Goal: Check status: Check status

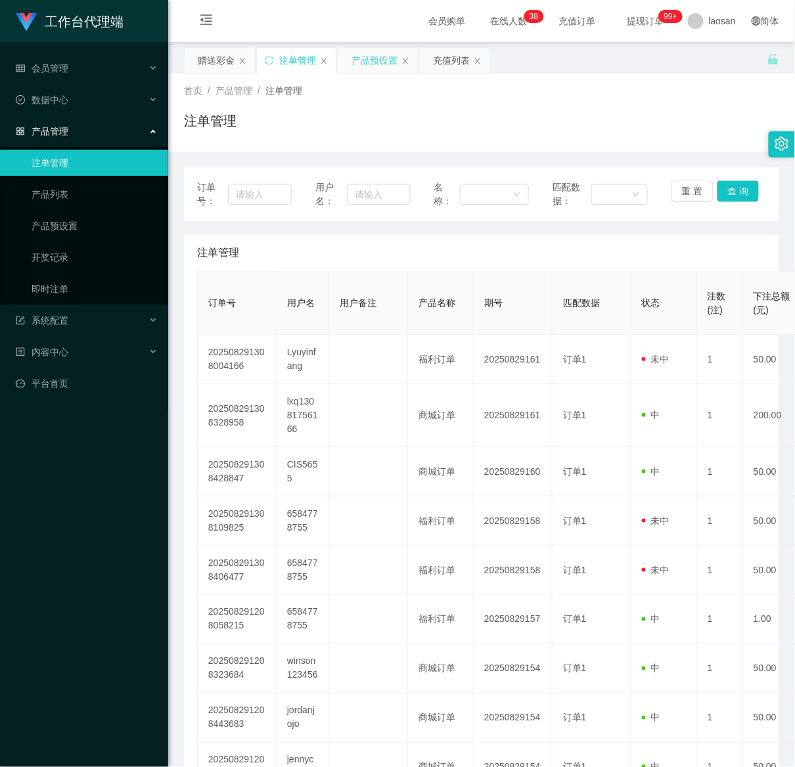
click at [376, 55] on div "产品预设置" at bounding box center [374, 60] width 46 height 25
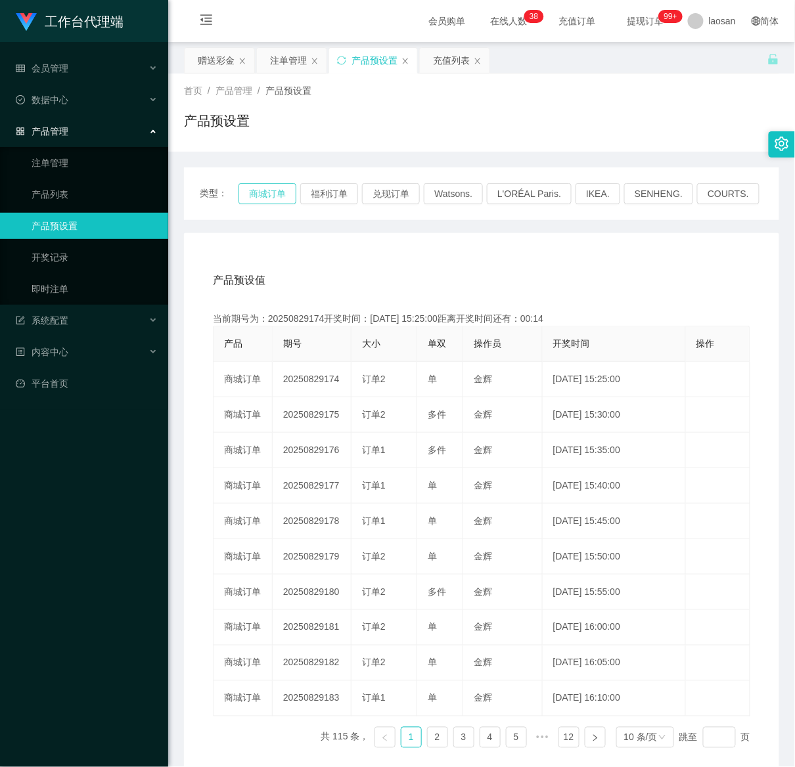
click at [255, 198] on button "商城订单" at bounding box center [267, 193] width 58 height 21
click at [255, 192] on button "商城订单" at bounding box center [267, 193] width 58 height 21
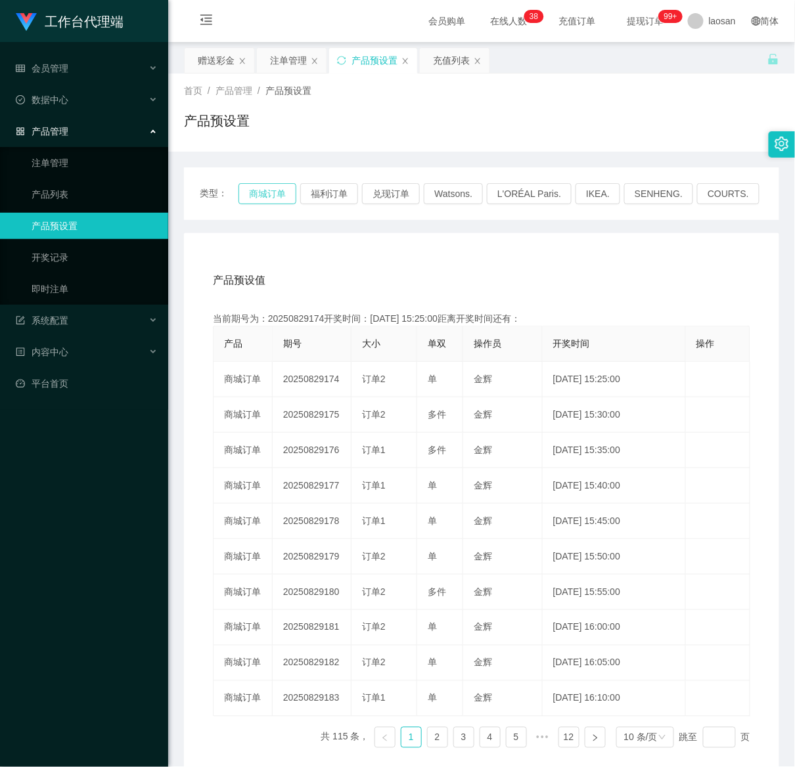
click at [255, 192] on button "商城订单" at bounding box center [267, 193] width 58 height 21
click at [255, 190] on button "商城订单" at bounding box center [267, 193] width 58 height 21
click at [277, 193] on button "商城订单" at bounding box center [267, 193] width 58 height 21
click at [290, 59] on div "注单管理" at bounding box center [288, 60] width 37 height 25
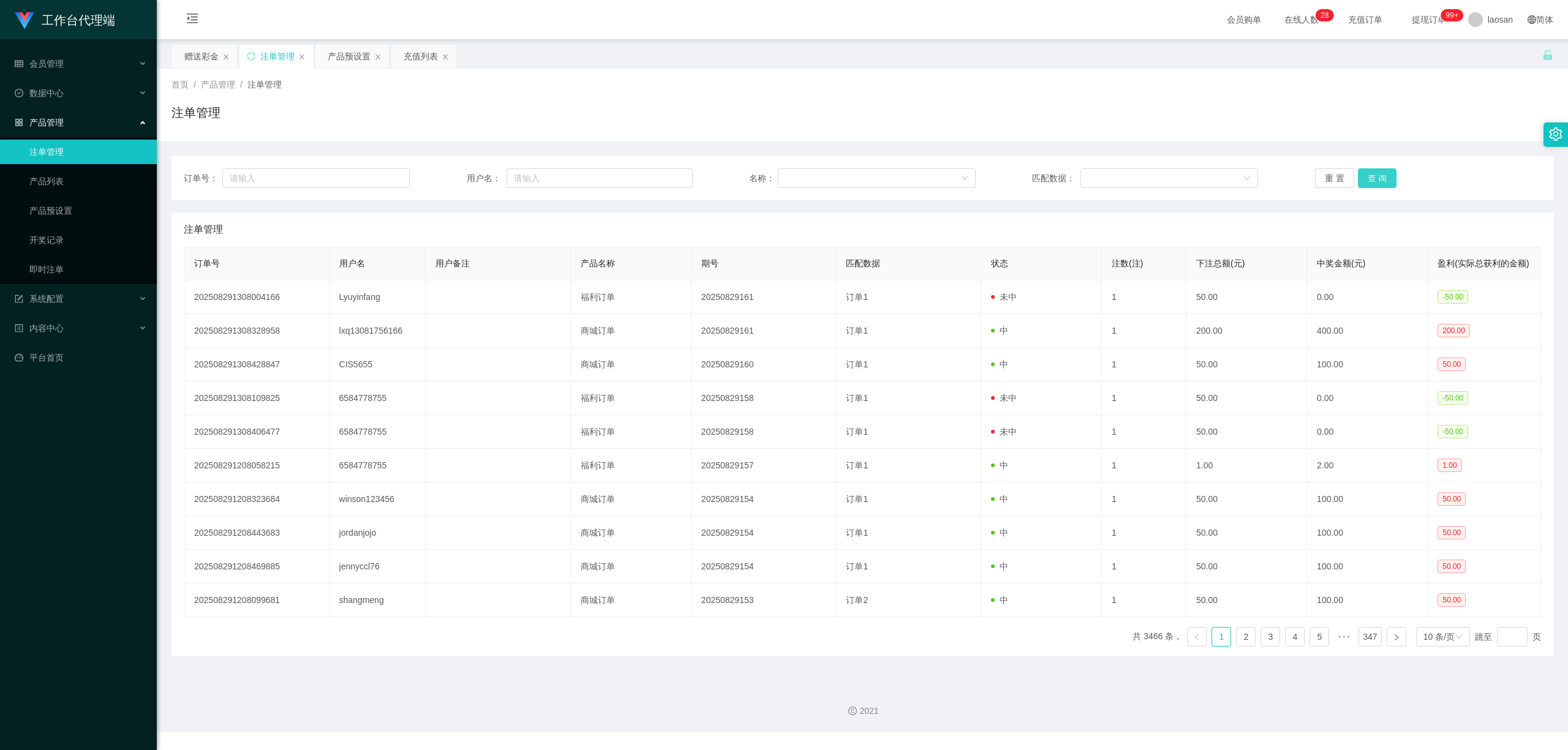
click at [741, 185] on button "查 询" at bounding box center [1378, 178] width 39 height 20
click at [741, 185] on button "查 询" at bounding box center [1384, 178] width 52 height 20
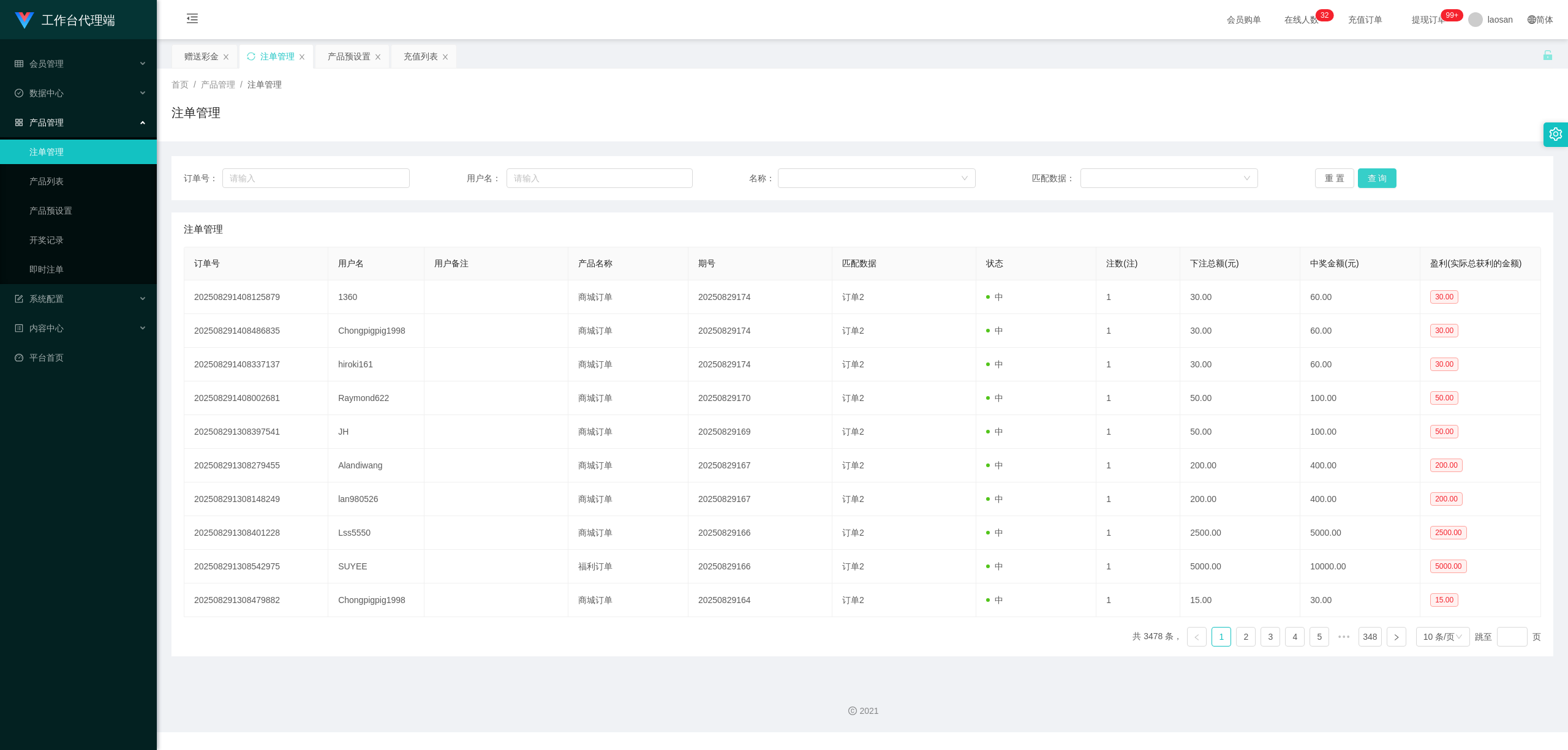
click at [741, 174] on button "查 询" at bounding box center [1378, 178] width 39 height 20
click at [741, 174] on button "查 询" at bounding box center [1384, 178] width 52 height 20
click at [741, 174] on div "重 置 查 询" at bounding box center [1428, 178] width 226 height 20
click at [741, 174] on button "查 询" at bounding box center [1384, 178] width 52 height 20
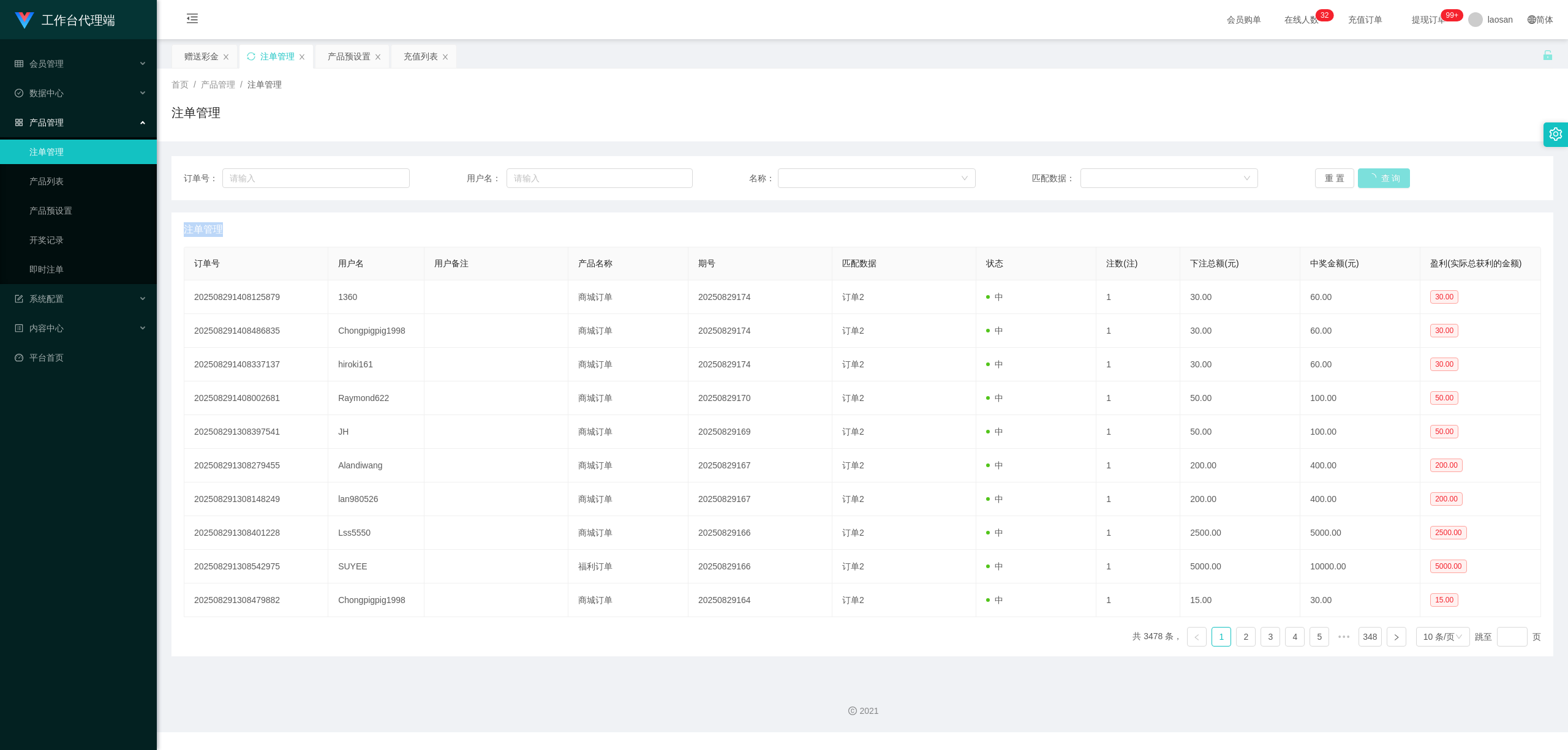
click at [741, 174] on div "重 置 查 询" at bounding box center [1428, 178] width 226 height 20
click at [741, 174] on button "查 询" at bounding box center [1378, 178] width 39 height 20
click at [741, 174] on div "重 置 查 询" at bounding box center [1428, 178] width 226 height 20
click at [741, 174] on button "查 询" at bounding box center [1378, 178] width 39 height 20
click at [741, 174] on div "重 置 查 询" at bounding box center [1428, 178] width 226 height 20
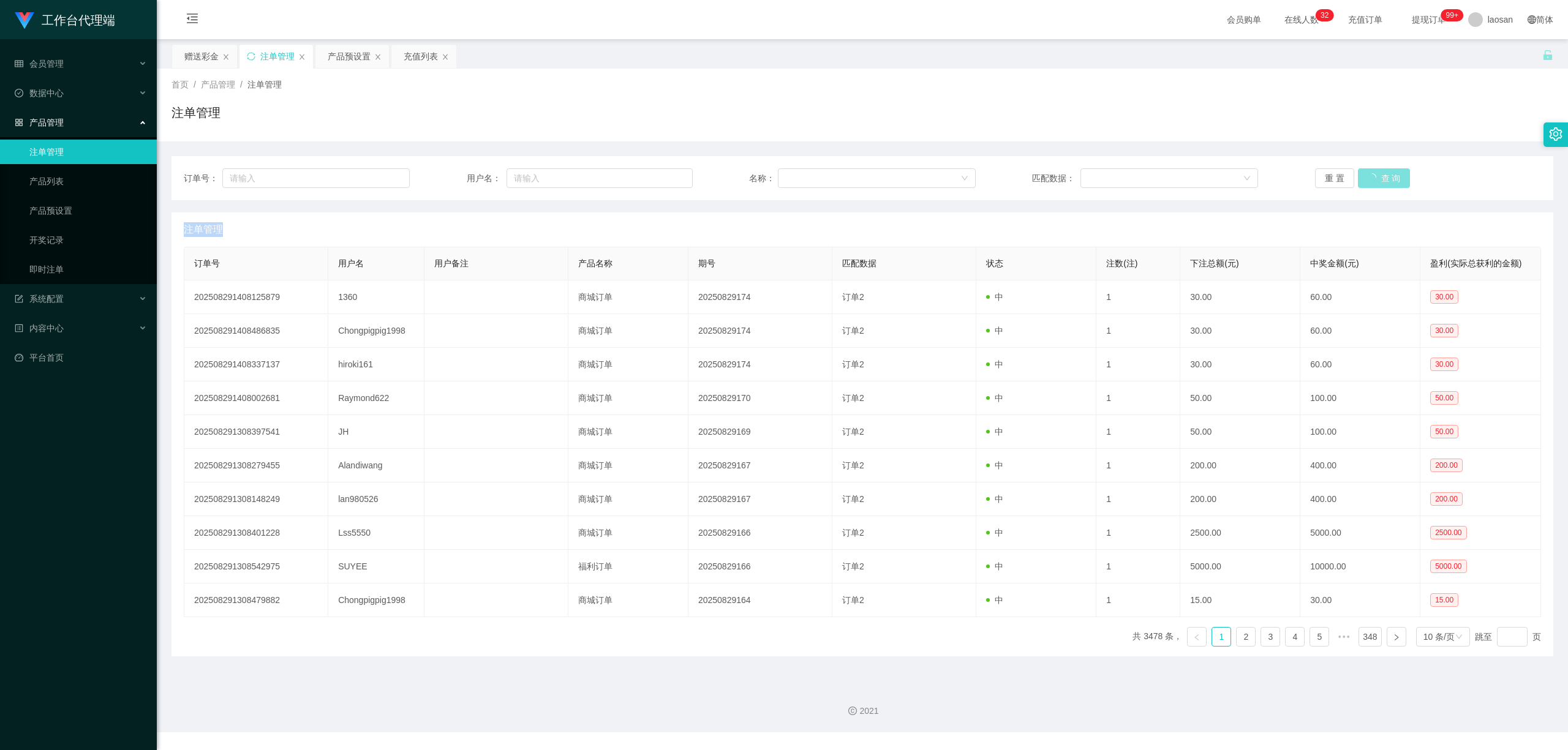
click at [741, 174] on button "查 询" at bounding box center [1384, 178] width 52 height 20
click at [741, 174] on div "重 置 查 询" at bounding box center [1428, 178] width 226 height 20
click at [741, 174] on button "查 询" at bounding box center [1378, 178] width 39 height 20
click at [741, 174] on button "查 询" at bounding box center [1384, 178] width 52 height 20
click at [741, 174] on div "重 置 查 询" at bounding box center [1428, 178] width 226 height 20
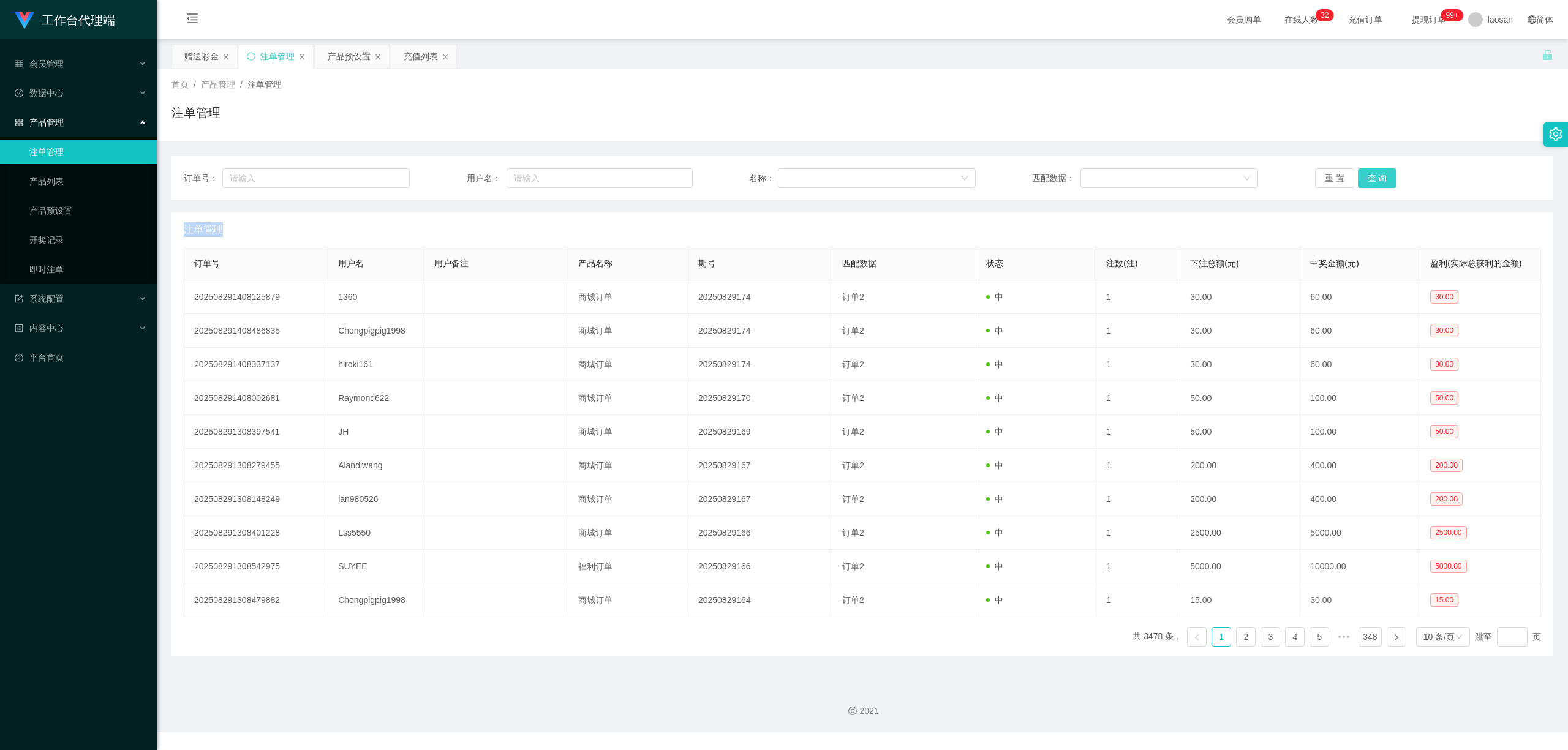
click at [741, 174] on button "查 询" at bounding box center [1378, 178] width 39 height 20
click at [741, 174] on button "查 询" at bounding box center [1384, 178] width 52 height 20
click at [741, 174] on div "重 置 查 询" at bounding box center [1428, 178] width 226 height 20
click at [741, 174] on button "查 询" at bounding box center [1378, 178] width 39 height 20
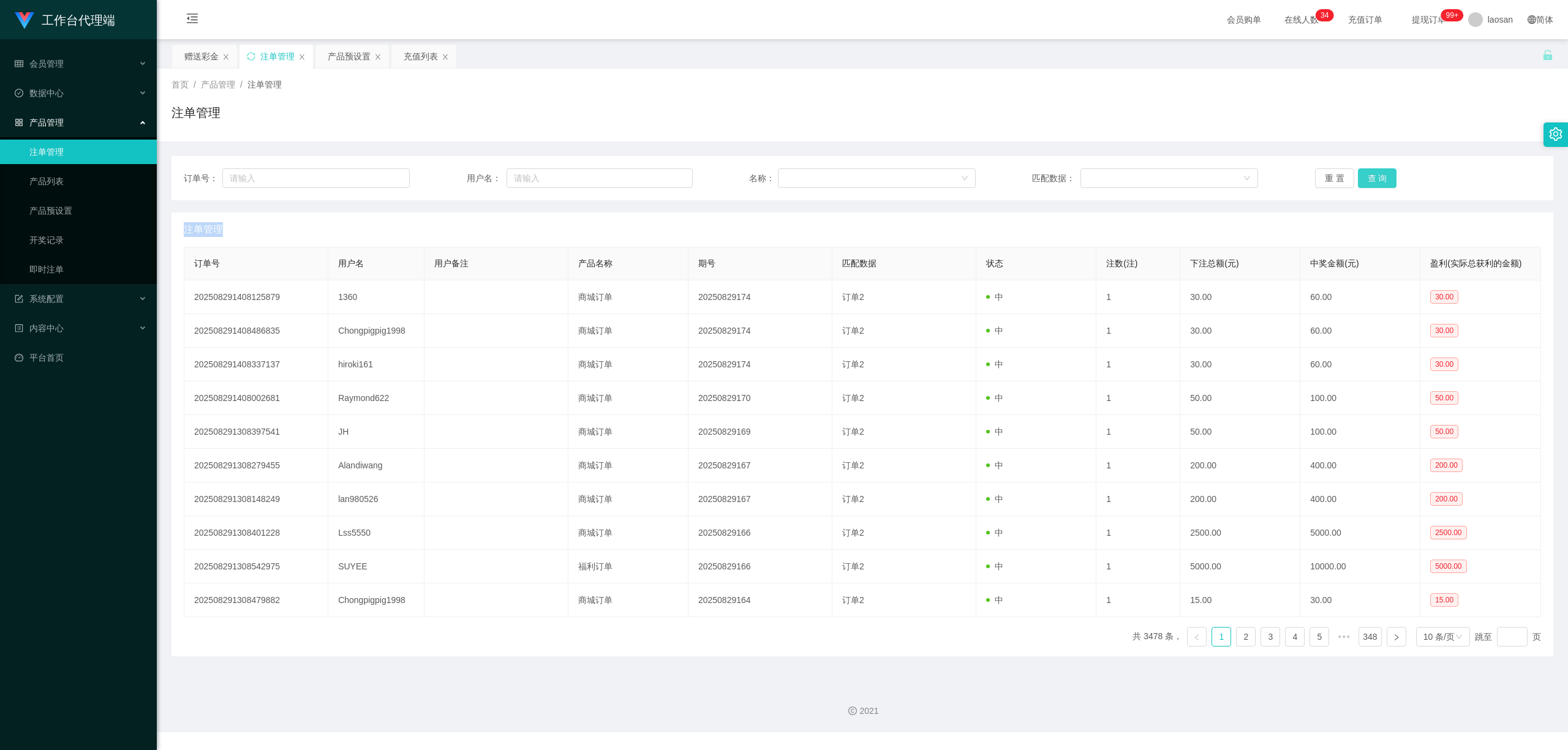
click at [741, 174] on div "重 置 查 询" at bounding box center [1428, 178] width 226 height 20
click at [741, 174] on button "查 询" at bounding box center [1378, 178] width 39 height 20
click at [741, 174] on div "重 置 查 询" at bounding box center [1428, 178] width 226 height 20
click at [741, 174] on button "查 询" at bounding box center [1378, 178] width 39 height 20
click at [741, 174] on div "重 置 查 询" at bounding box center [1428, 178] width 226 height 20
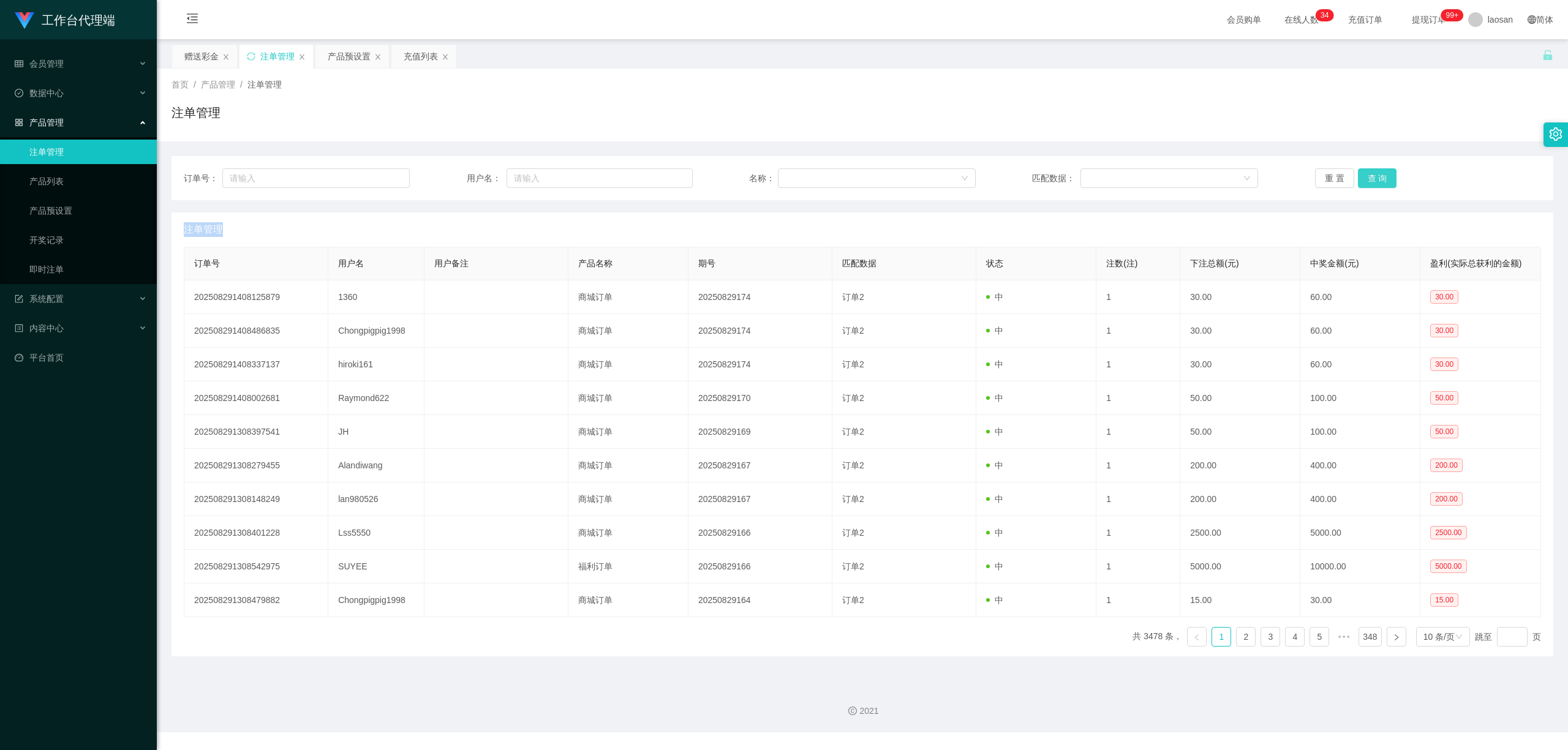
click at [741, 174] on button "查 询" at bounding box center [1378, 178] width 39 height 20
click at [741, 174] on button "查 询" at bounding box center [1384, 178] width 52 height 20
click at [741, 174] on button "查 询" at bounding box center [1378, 178] width 39 height 20
click at [741, 174] on div "重 置 查 询" at bounding box center [1428, 178] width 226 height 20
click at [741, 177] on button "查 询" at bounding box center [1378, 178] width 39 height 20
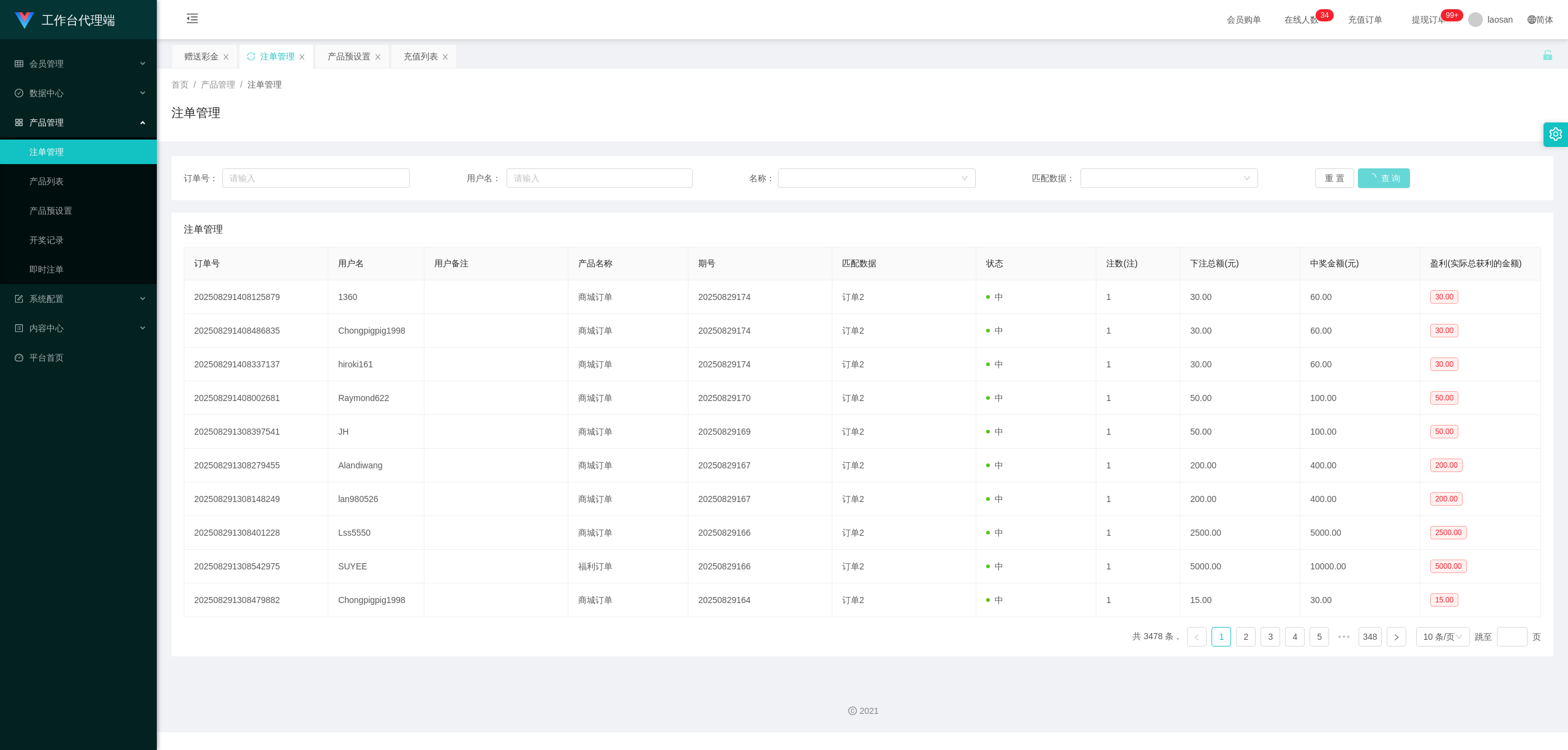
click at [741, 177] on div "重 置 查 询" at bounding box center [1428, 178] width 226 height 20
click at [741, 179] on button "查 询" at bounding box center [1378, 178] width 39 height 20
click at [741, 179] on div "重 置 查 询" at bounding box center [1428, 178] width 226 height 20
click at [741, 179] on button "查 询" at bounding box center [1384, 178] width 52 height 20
click at [741, 179] on div "重 置 查 询" at bounding box center [1428, 178] width 226 height 20
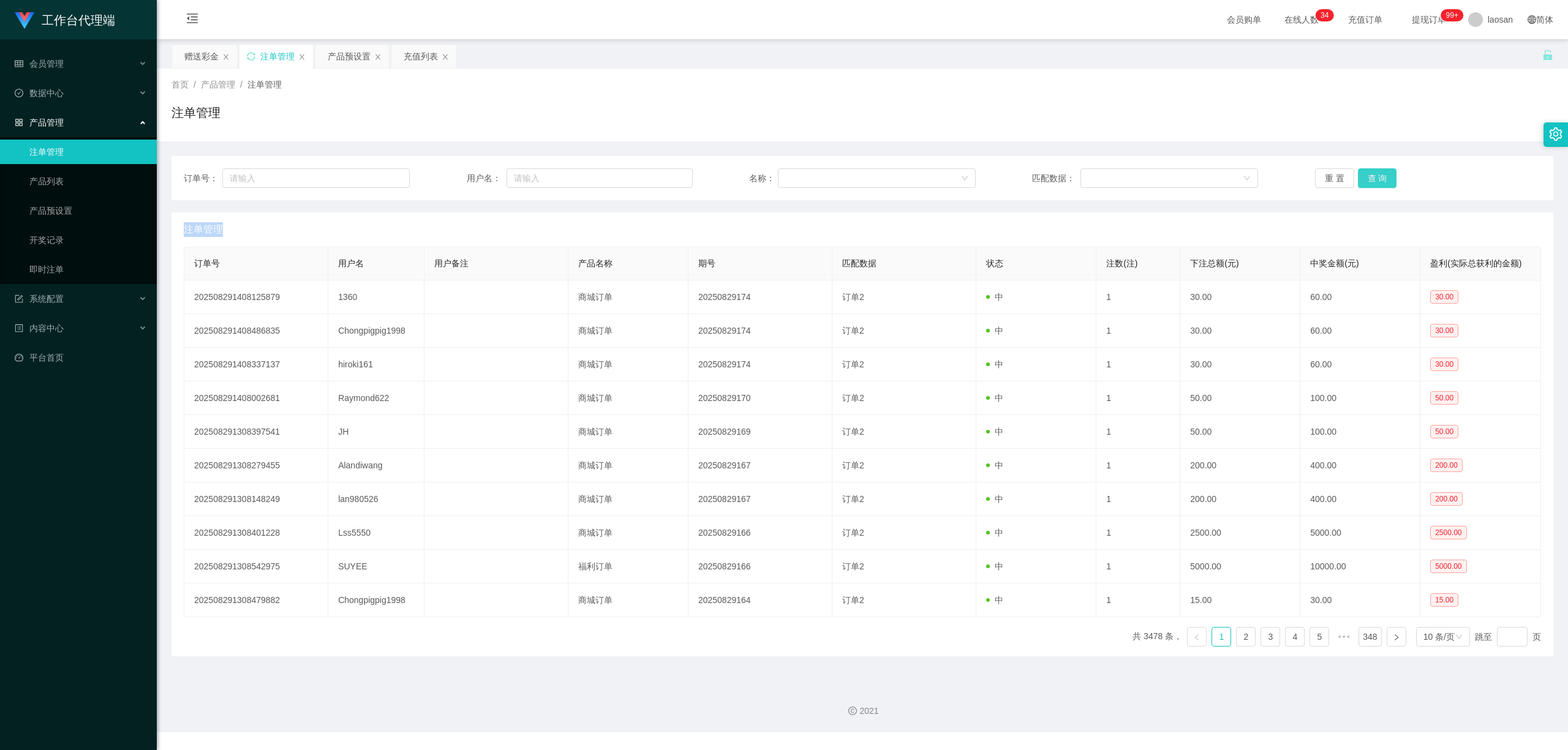
click at [741, 179] on button "查 询" at bounding box center [1378, 178] width 39 height 20
click at [741, 179] on div "重 置 查 询" at bounding box center [1428, 178] width 226 height 20
click at [341, 59] on div "产品预设置" at bounding box center [349, 56] width 43 height 23
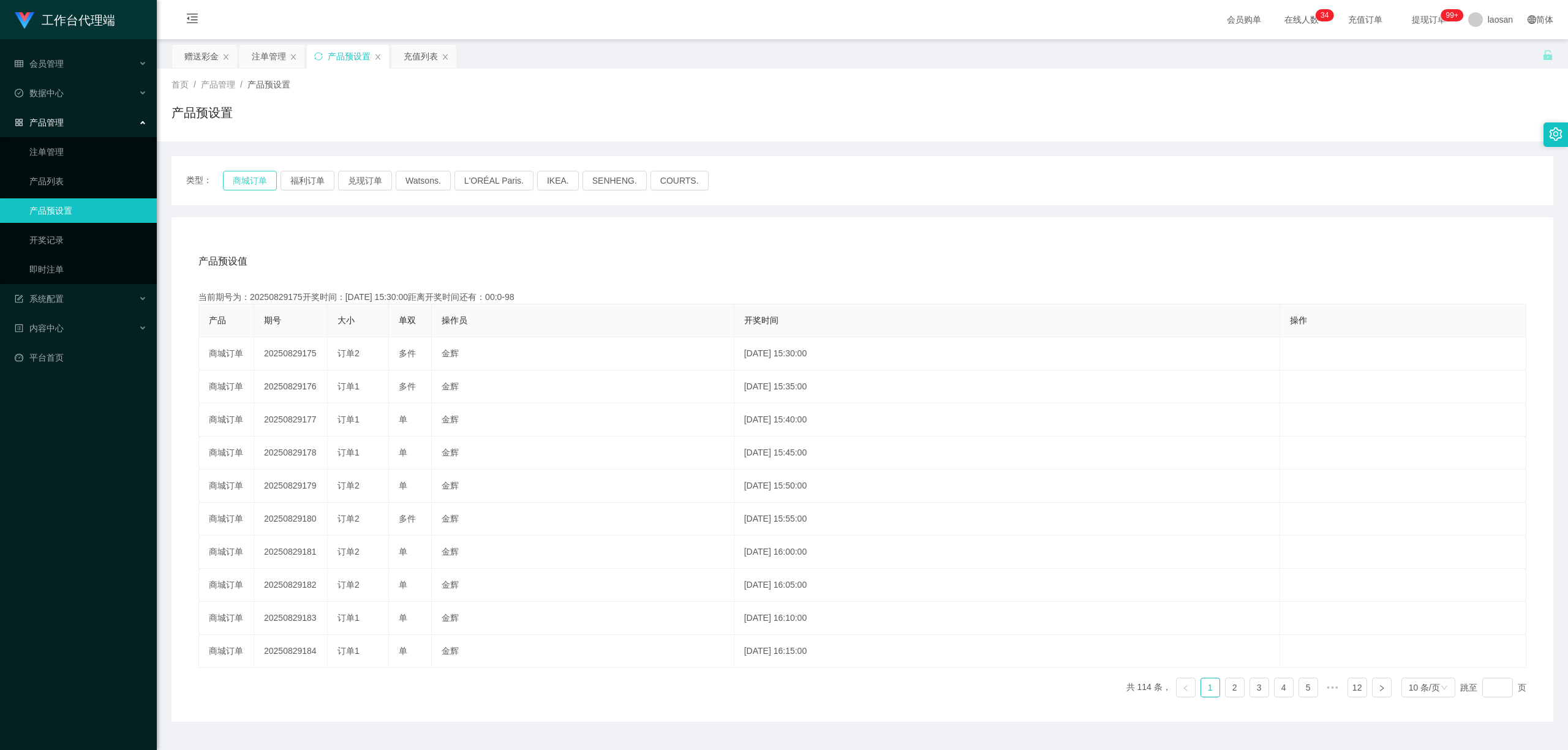
click at [257, 184] on button "商城订单" at bounding box center [250, 180] width 54 height 20
click at [251, 181] on button "商城订单" at bounding box center [250, 180] width 54 height 20
click at [269, 56] on div "注单管理" at bounding box center [269, 56] width 35 height 23
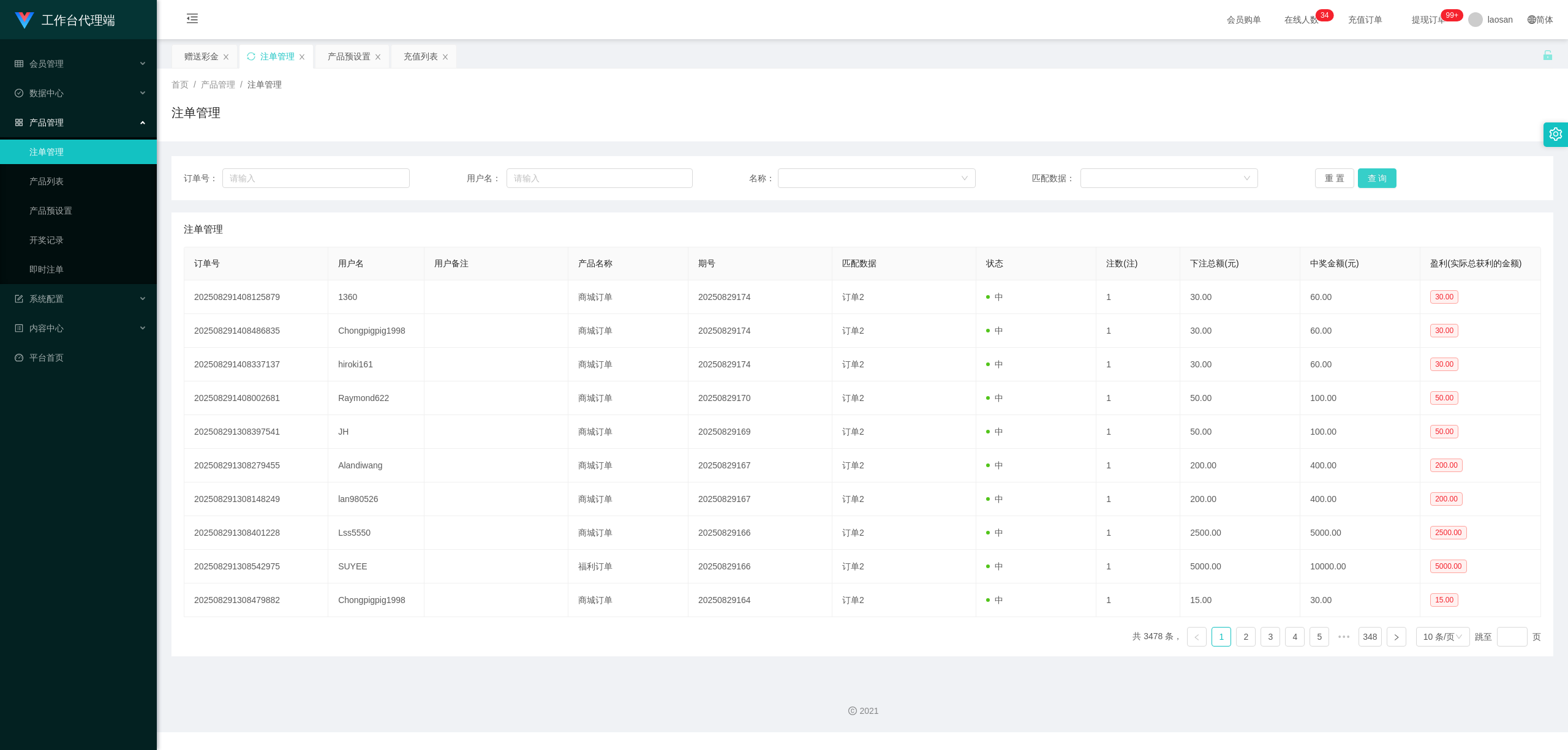
click at [741, 176] on button "查 询" at bounding box center [1378, 178] width 39 height 20
click at [741, 176] on div "重 置 查 询" at bounding box center [1428, 178] width 226 height 20
click at [741, 176] on button "查 询" at bounding box center [1378, 178] width 39 height 20
click at [741, 176] on div "重 置 查 询" at bounding box center [1428, 178] width 226 height 20
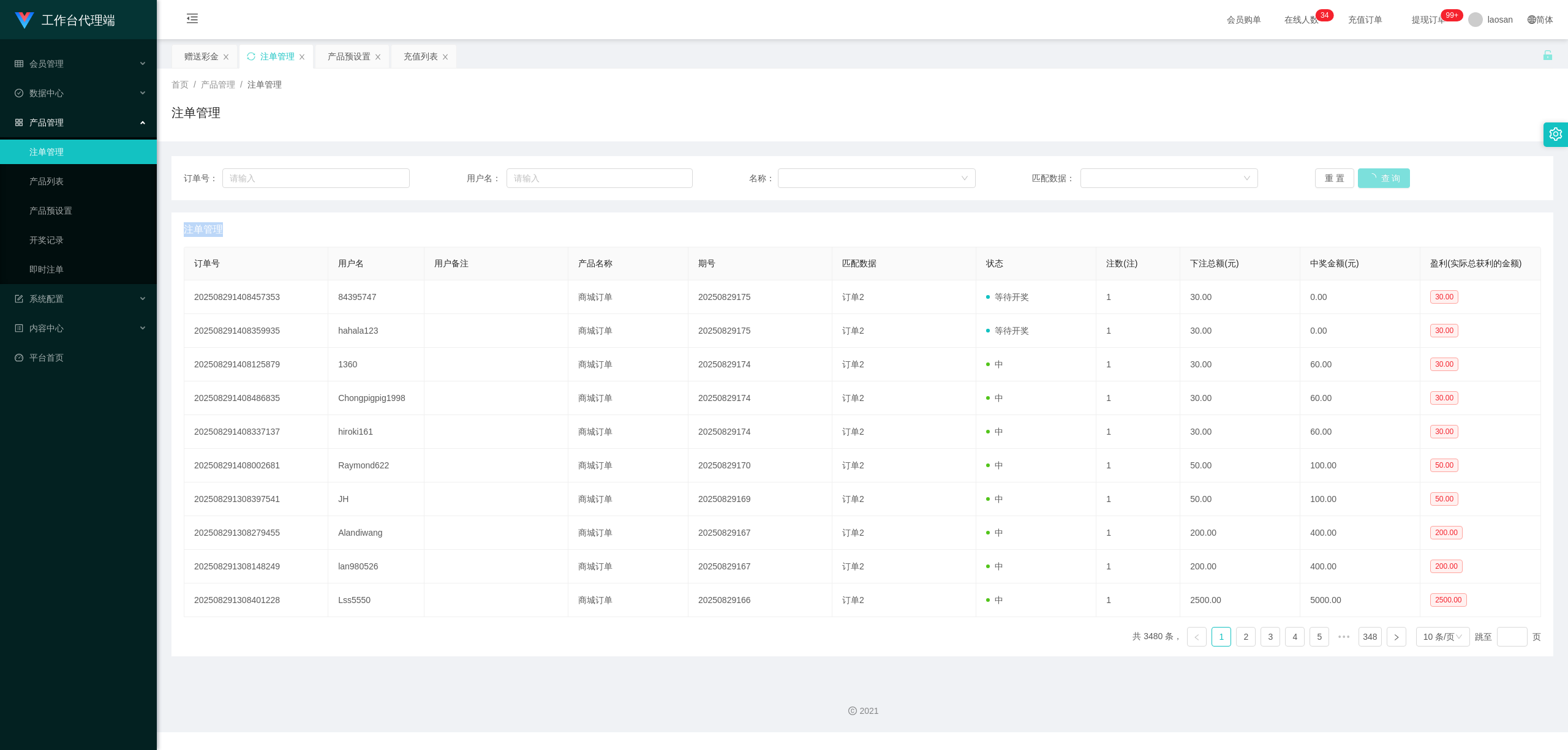
click at [741, 176] on button "查 询" at bounding box center [1384, 178] width 52 height 20
click at [741, 176] on div "重 置 查 询" at bounding box center [1428, 178] width 226 height 20
click at [741, 176] on button "查 询" at bounding box center [1378, 178] width 39 height 20
click at [741, 176] on div "重 置 查 询" at bounding box center [1428, 178] width 226 height 20
click at [741, 176] on button "查 询" at bounding box center [1378, 178] width 39 height 20
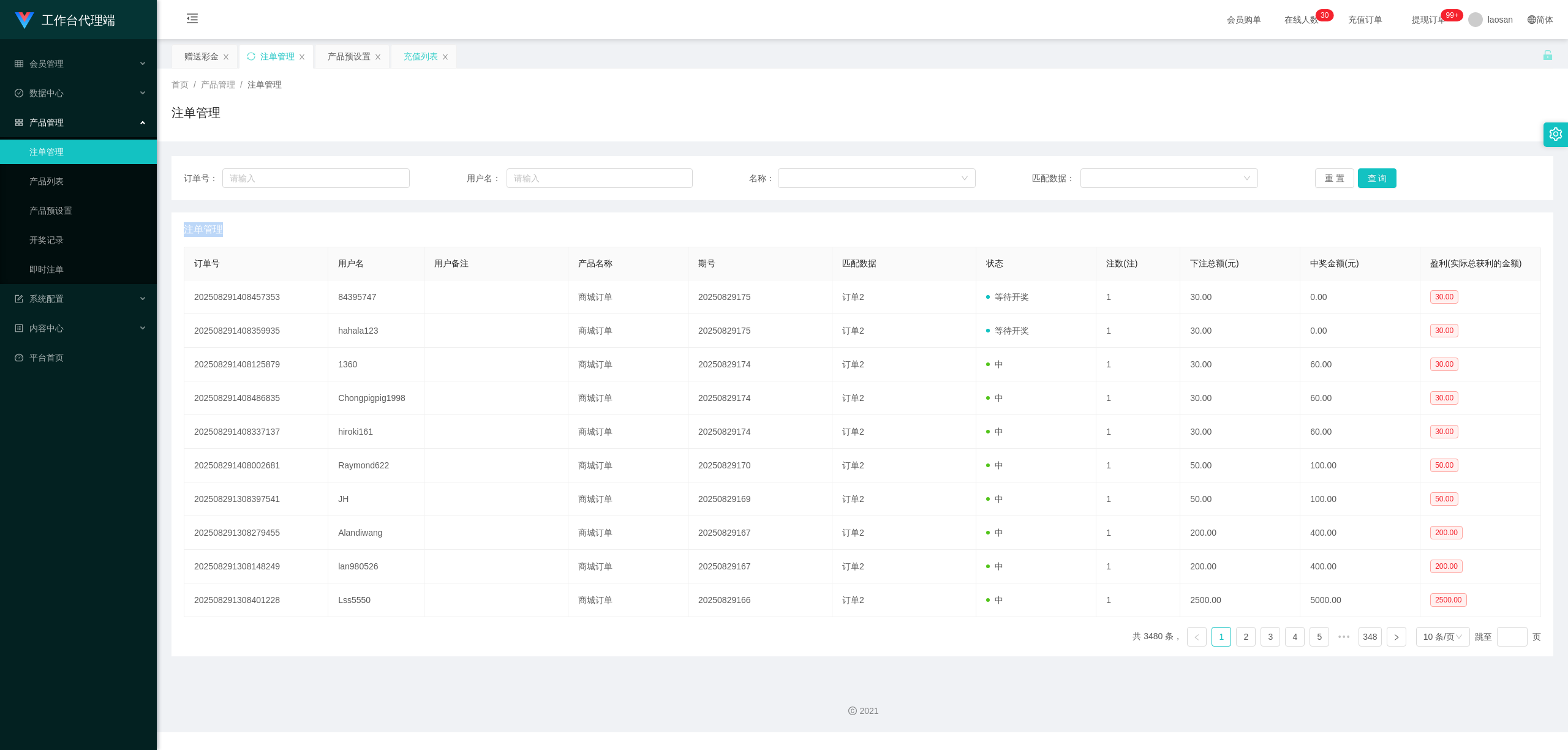
click at [404, 57] on div "充值列表" at bounding box center [424, 56] width 65 height 23
click at [741, 170] on button "查 询" at bounding box center [1378, 178] width 39 height 20
click at [741, 172] on button "查 询" at bounding box center [1378, 178] width 39 height 20
click at [741, 172] on div "重 置 查 询" at bounding box center [1428, 178] width 226 height 20
click at [741, 172] on button "查 询" at bounding box center [1378, 178] width 39 height 20
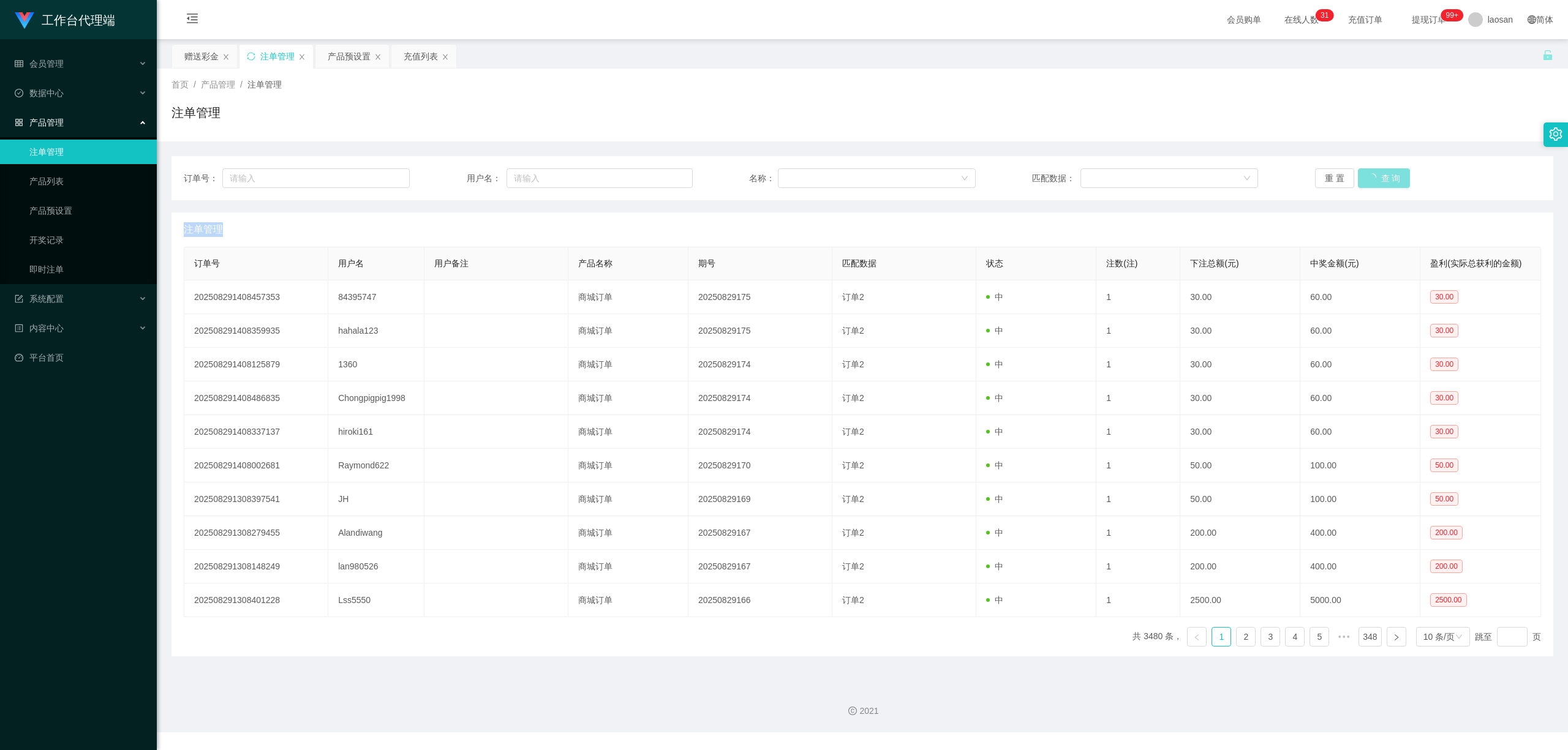
click at [741, 172] on div "重 置 查 询" at bounding box center [1428, 178] width 226 height 20
drag, startPoint x: 1371, startPoint y: 172, endPoint x: 1346, endPoint y: 163, distance: 26.6
click at [741, 172] on button "查 询" at bounding box center [1384, 178] width 52 height 20
click at [741, 169] on button "查 询" at bounding box center [1378, 178] width 39 height 20
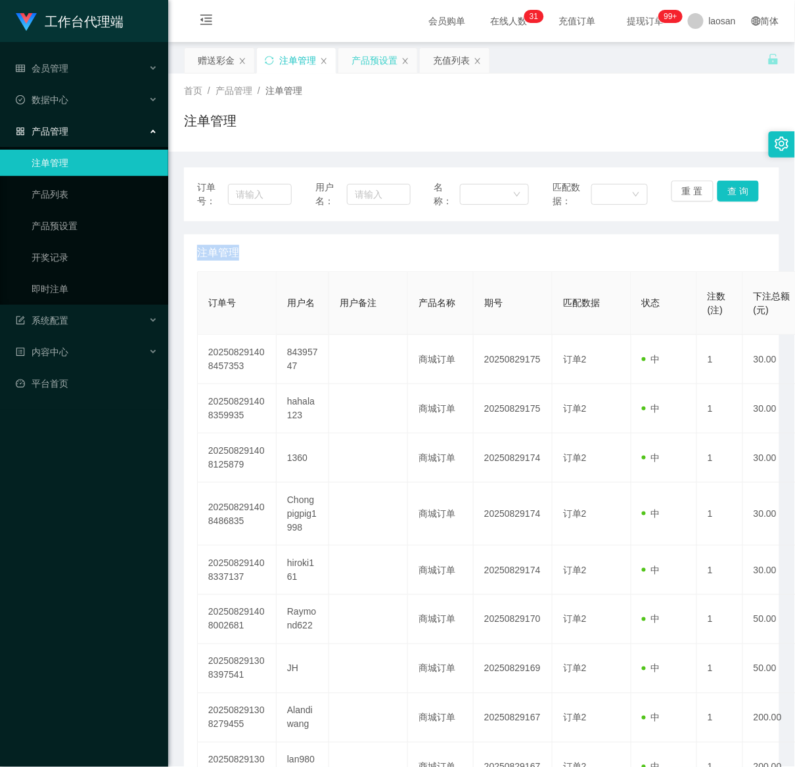
click at [368, 56] on div "产品预设置" at bounding box center [374, 60] width 46 height 25
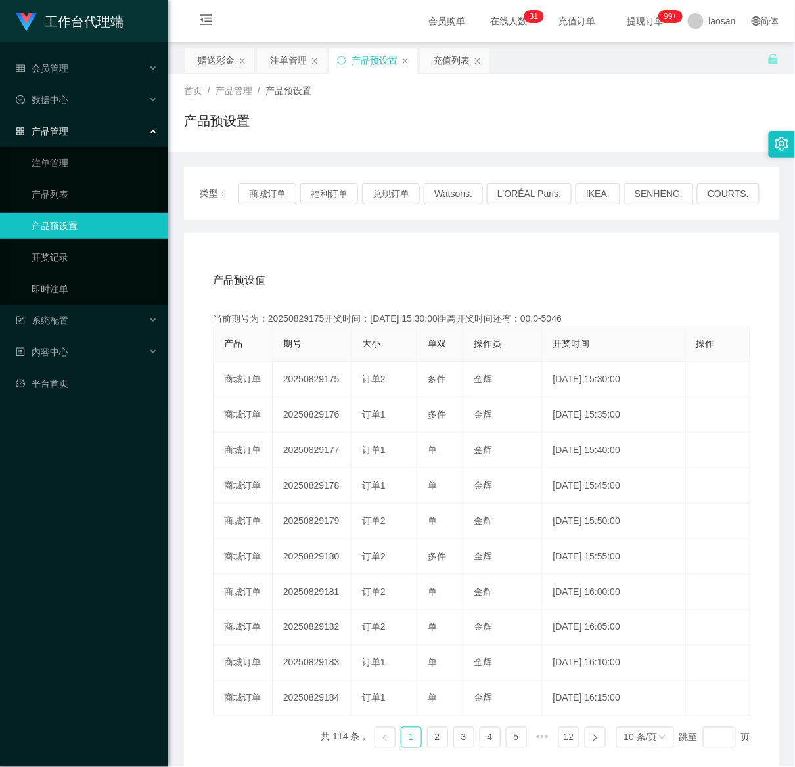
click at [265, 205] on div "类型： 商城订单 福利订单 兑现订单 Watsons. L'ORÉAL Paris. IKEA. [GEOGRAPHIC_DATA]. COURTS." at bounding box center [481, 193] width 595 height 53
click at [264, 197] on button "商城订单" at bounding box center [267, 193] width 58 height 21
click at [264, 194] on button "商城订单" at bounding box center [267, 193] width 58 height 21
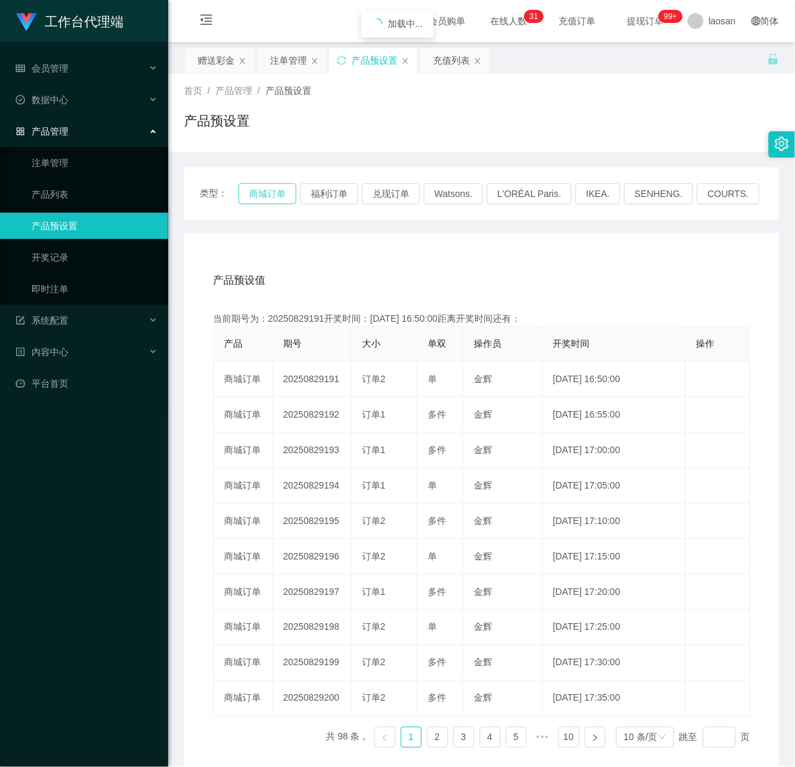
click at [264, 194] on button "商城订单" at bounding box center [267, 193] width 58 height 21
click at [264, 193] on button "商城订单" at bounding box center [267, 193] width 58 height 21
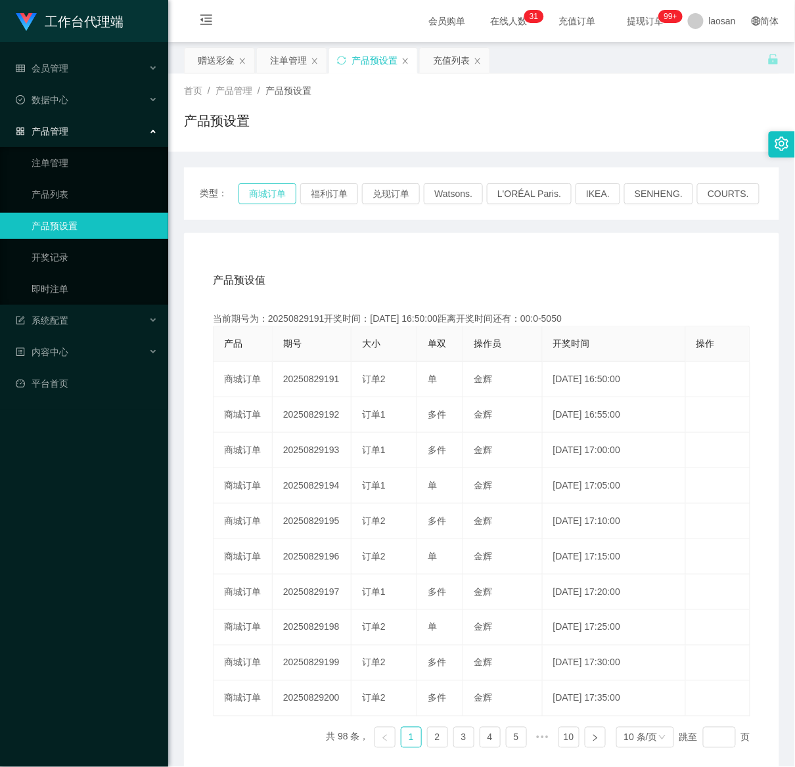
click at [264, 190] on button "商城订单" at bounding box center [267, 193] width 58 height 21
click at [264, 189] on button "商城订单" at bounding box center [267, 193] width 58 height 21
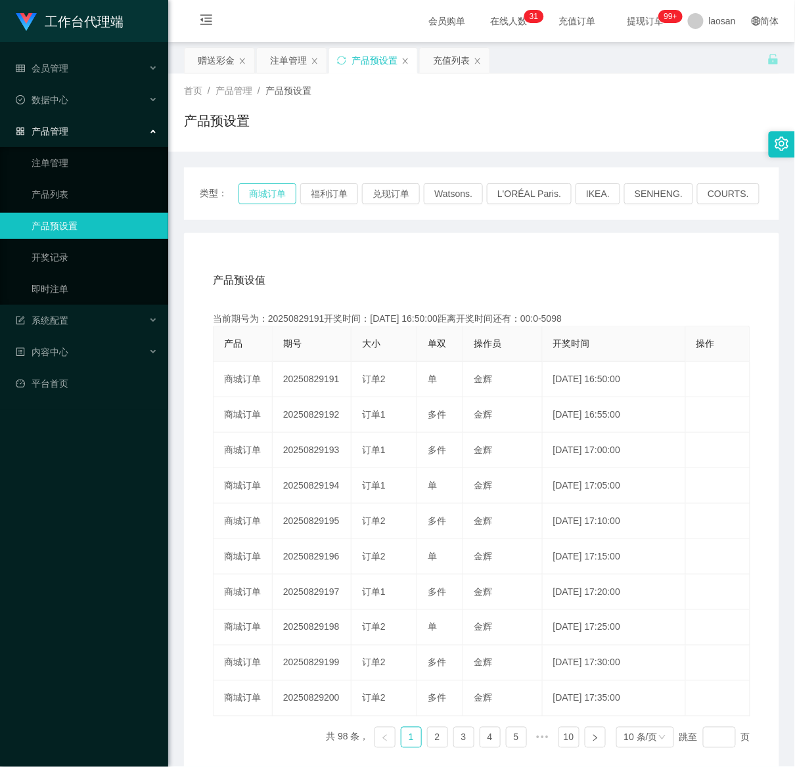
click at [269, 190] on button "商城订单" at bounding box center [267, 193] width 58 height 21
click at [282, 189] on button "商城订单" at bounding box center [267, 193] width 58 height 21
click at [289, 61] on div "注单管理" at bounding box center [288, 60] width 37 height 25
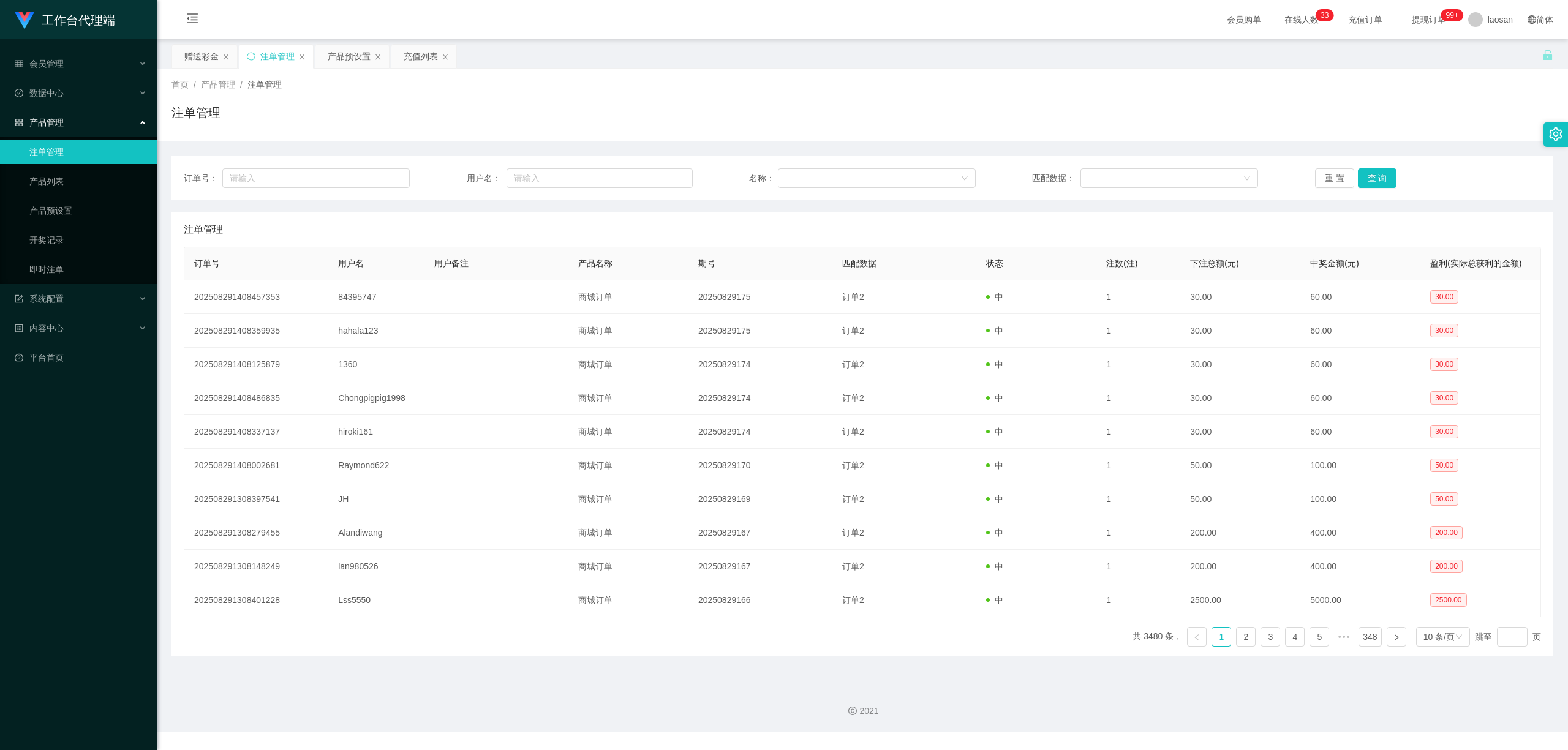
click at [741, 167] on div "订单号： 用户名： 名称： 匹配数据： 重 置 查 询" at bounding box center [862, 177] width 1381 height 44
click at [741, 171] on button "查 询" at bounding box center [1378, 178] width 39 height 20
click at [741, 173] on button "查 询" at bounding box center [1378, 178] width 39 height 20
click at [741, 173] on button "查 询" at bounding box center [1384, 178] width 52 height 20
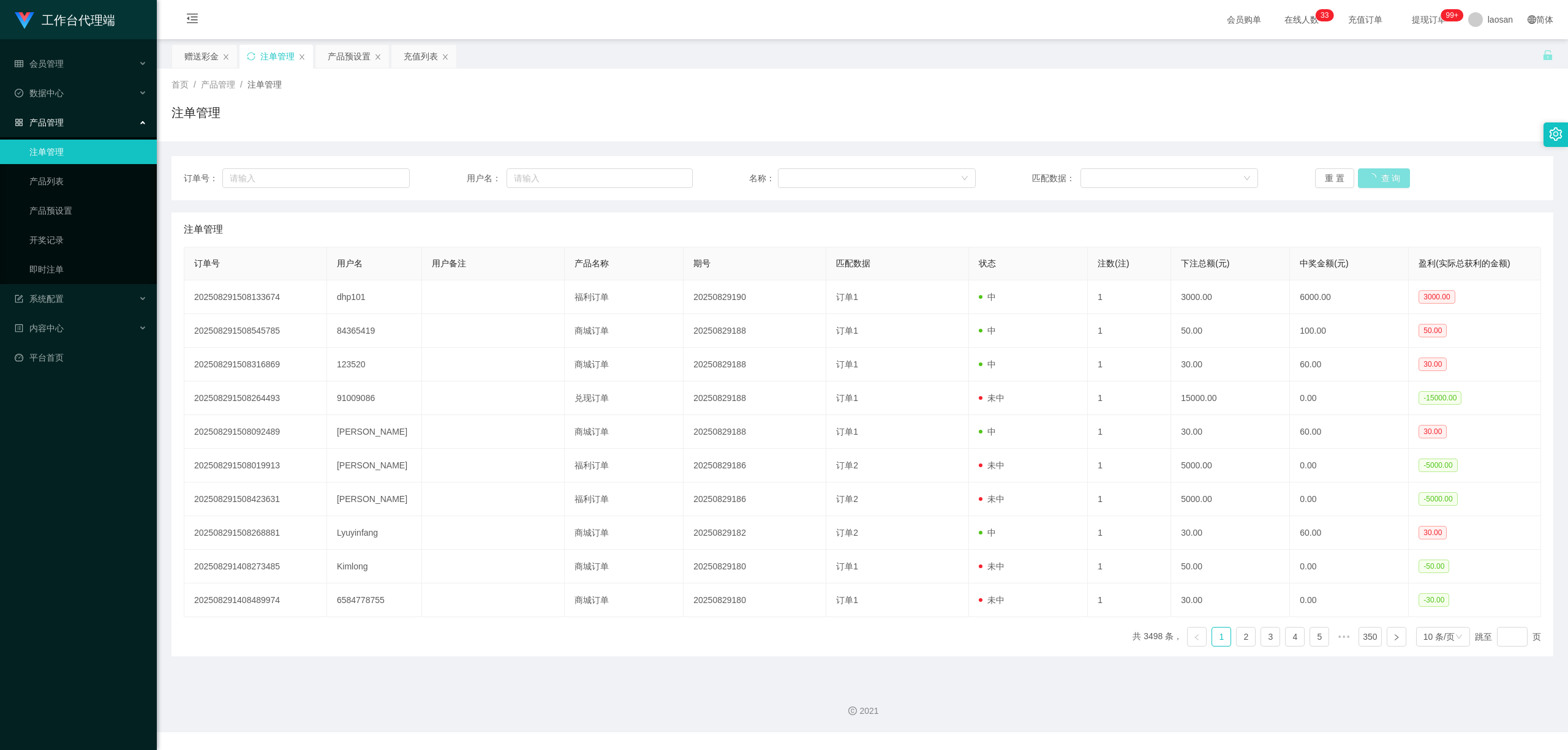
click at [741, 173] on button "查 询" at bounding box center [1384, 178] width 52 height 20
click at [741, 184] on button "查 询" at bounding box center [1378, 178] width 39 height 20
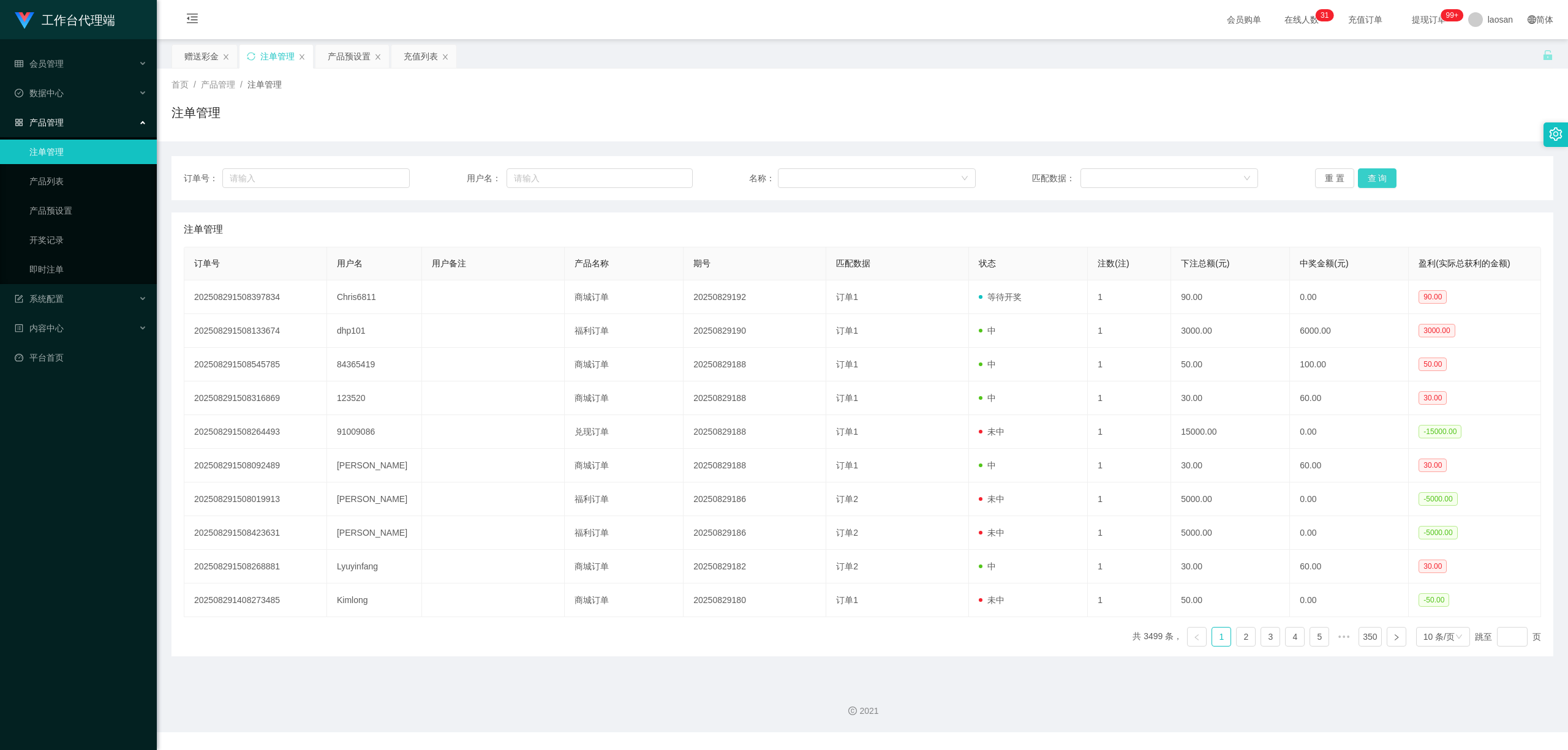
click at [741, 184] on button "查 询" at bounding box center [1378, 178] width 39 height 20
click at [741, 184] on div "重 置 查 询" at bounding box center [1428, 178] width 226 height 20
click at [741, 184] on button "查 询" at bounding box center [1378, 178] width 39 height 20
click at [741, 184] on div "重 置 查 询" at bounding box center [1428, 178] width 226 height 20
click at [741, 184] on button "查 询" at bounding box center [1378, 178] width 39 height 20
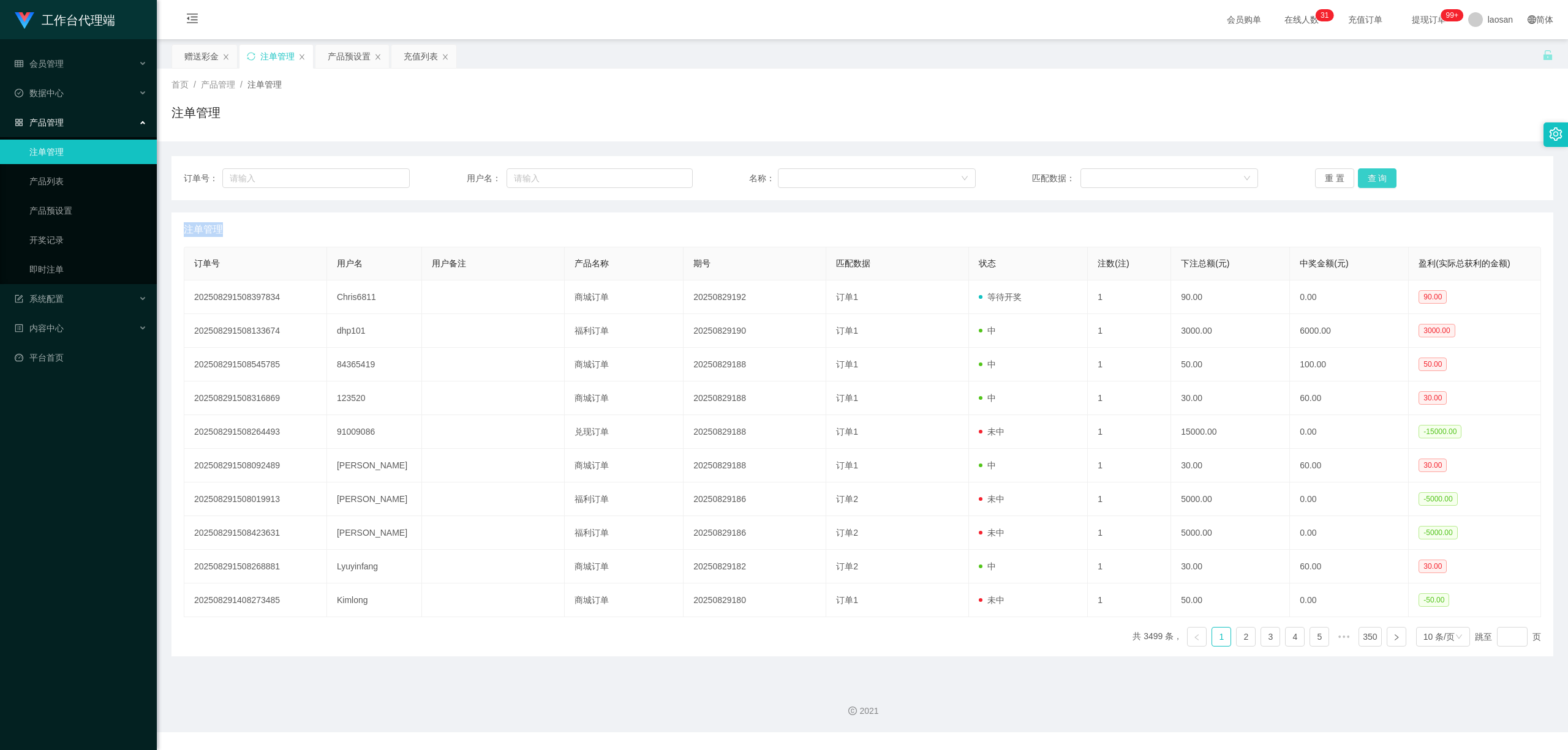
click at [741, 184] on div "重 置 查 询" at bounding box center [1428, 178] width 226 height 20
click at [741, 184] on button "查 询" at bounding box center [1378, 178] width 39 height 20
click at [741, 184] on div "重 置 查 询" at bounding box center [1428, 178] width 226 height 20
click at [741, 184] on button "查 询" at bounding box center [1378, 178] width 39 height 20
click at [741, 184] on div "重 置 查 询" at bounding box center [1428, 178] width 226 height 20
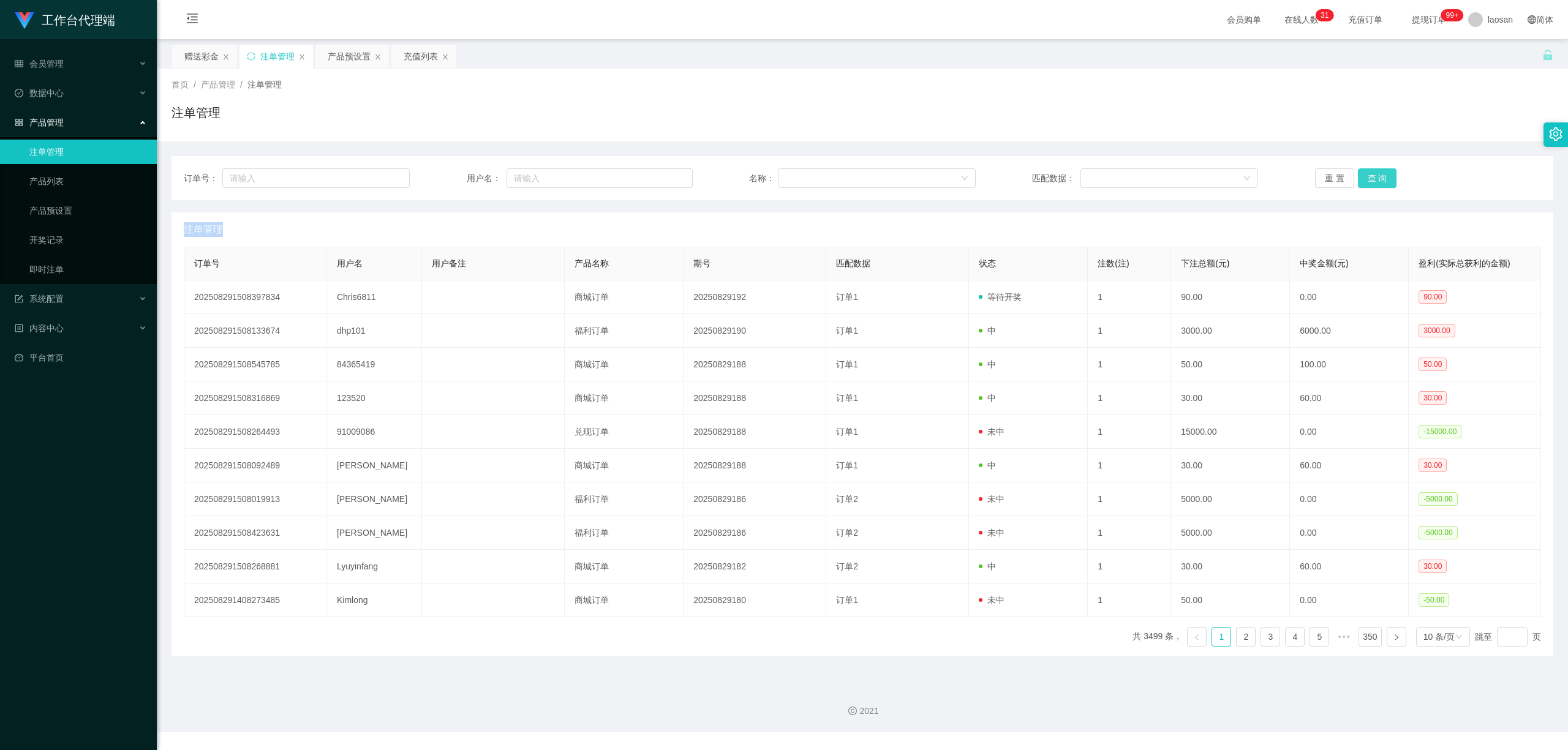
click at [741, 184] on button "查 询" at bounding box center [1378, 178] width 39 height 20
click at [741, 184] on div "重 置 查 询" at bounding box center [1428, 178] width 226 height 20
click at [741, 184] on button "查 询" at bounding box center [1378, 178] width 39 height 20
click at [741, 184] on div "重 置 查 询" at bounding box center [1428, 178] width 226 height 20
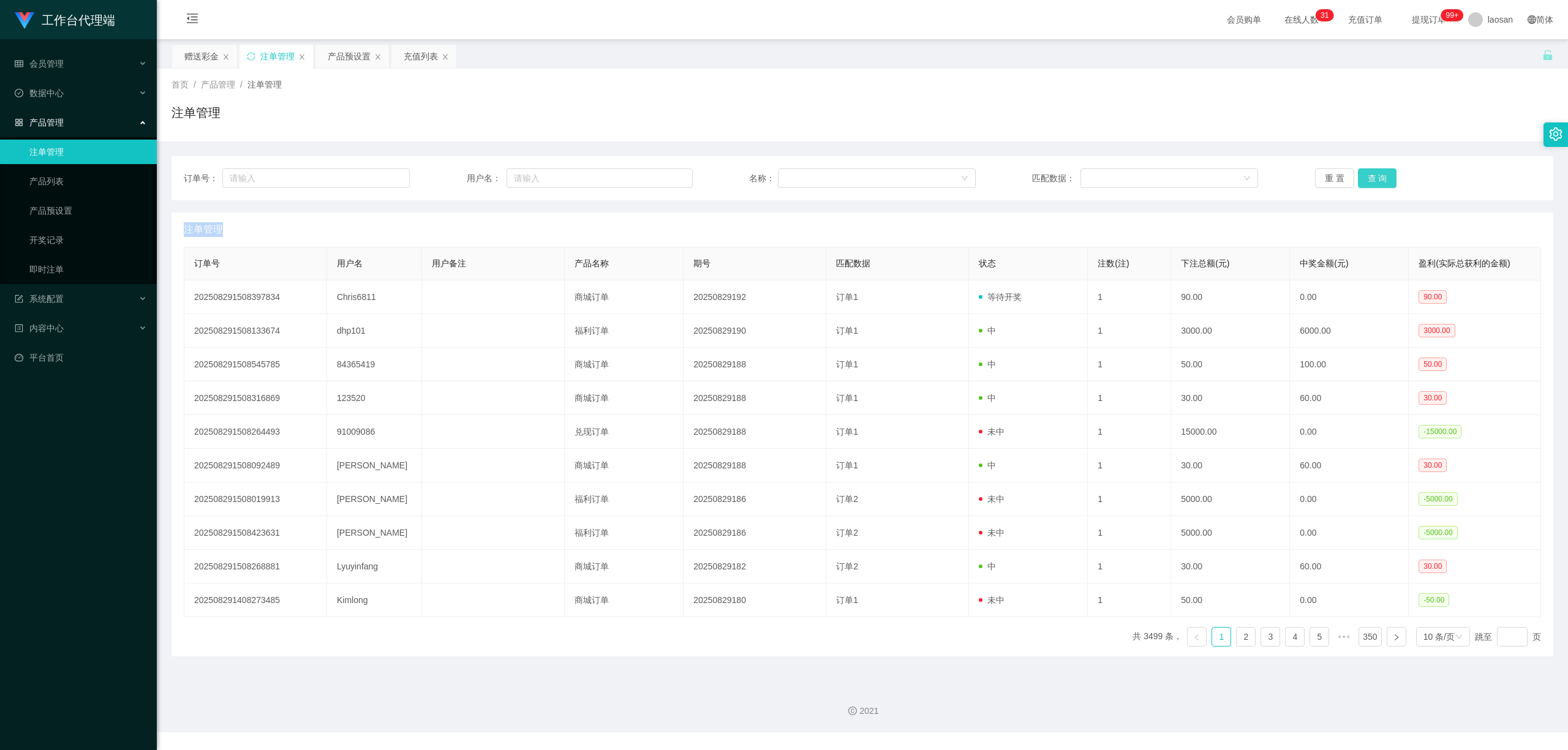
click at [741, 184] on button "查 询" at bounding box center [1378, 178] width 39 height 20
click at [741, 184] on div "重 置 查 询" at bounding box center [1428, 178] width 226 height 20
click at [741, 184] on button "查 询" at bounding box center [1378, 178] width 39 height 20
click at [741, 174] on button "查 询" at bounding box center [1378, 178] width 39 height 20
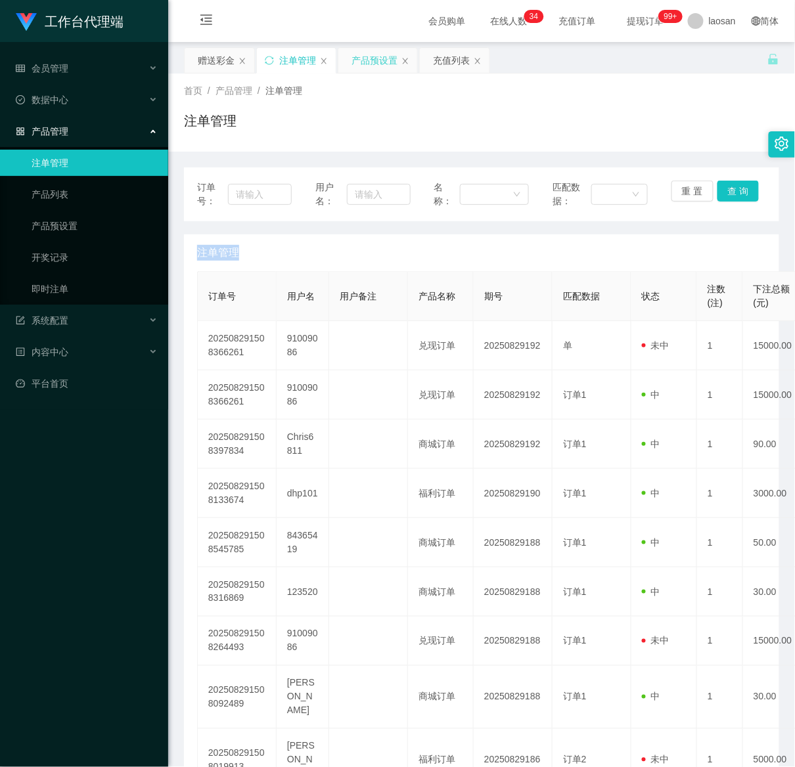
click at [385, 62] on div "产品预设置" at bounding box center [374, 60] width 46 height 25
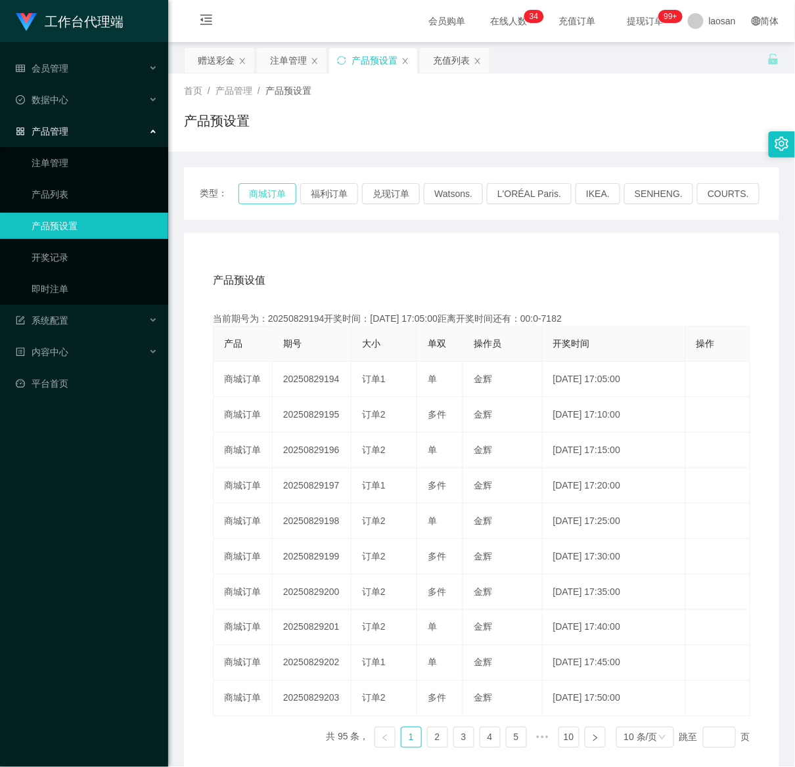
click at [261, 188] on button "商城订单" at bounding box center [267, 193] width 58 height 21
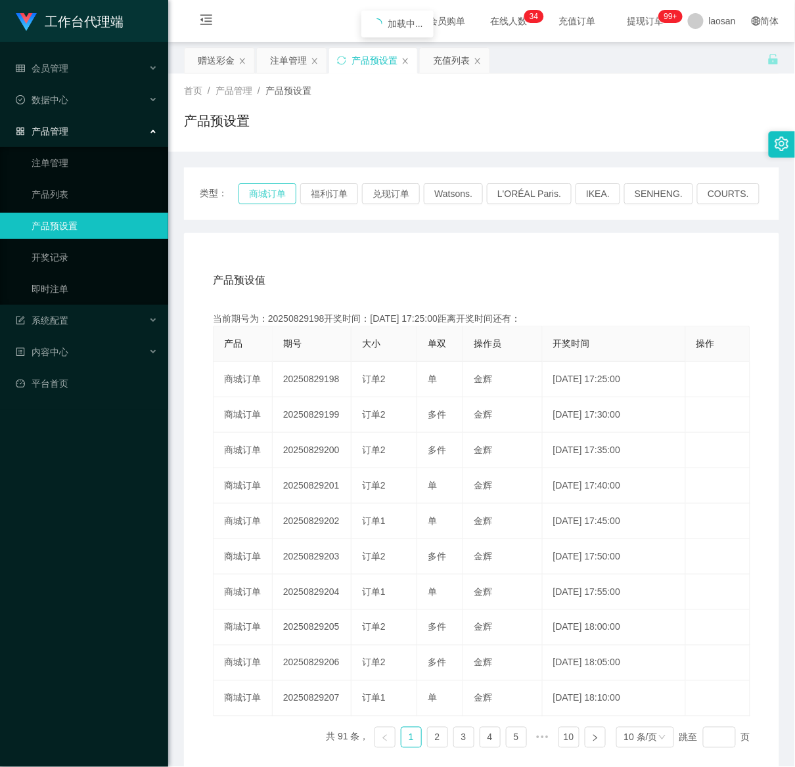
click at [261, 188] on button "商城订单" at bounding box center [267, 193] width 58 height 21
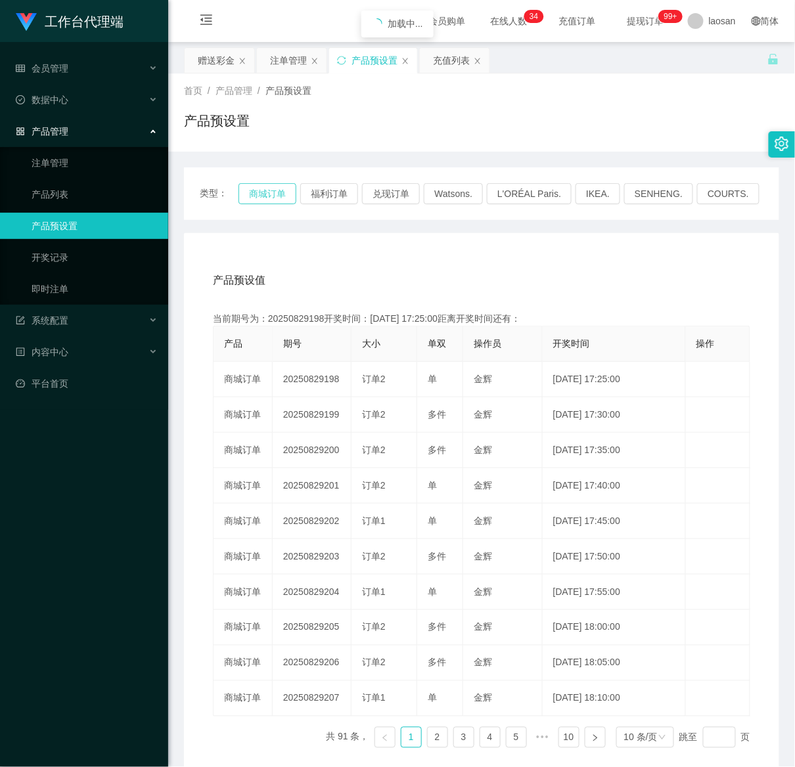
click at [261, 188] on button "商城订单" at bounding box center [267, 193] width 58 height 21
click at [272, 201] on button "商城订单" at bounding box center [267, 193] width 58 height 21
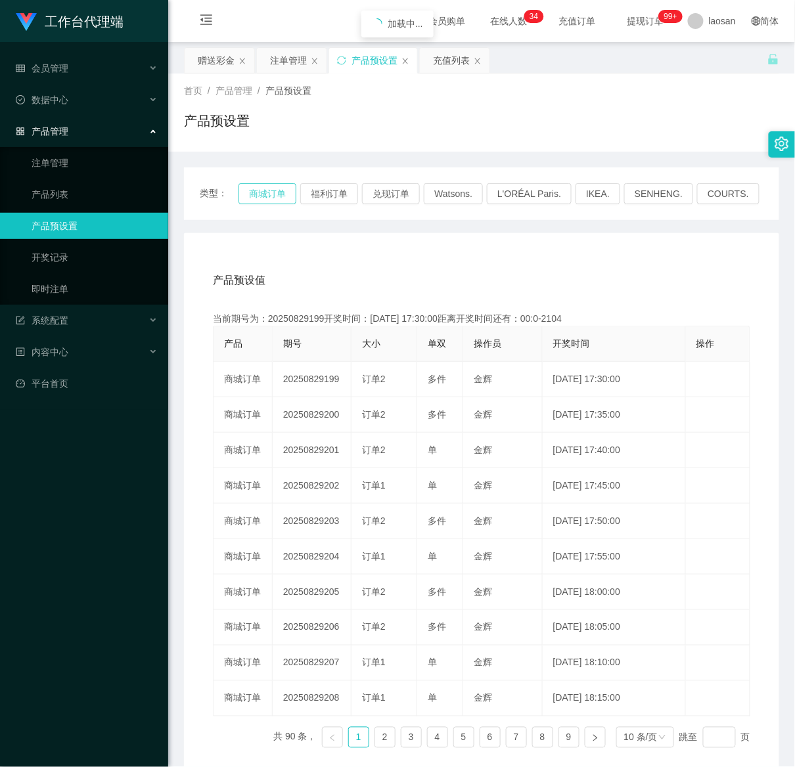
click at [272, 201] on button "商城订单" at bounding box center [267, 193] width 58 height 21
click at [303, 55] on div "注单管理" at bounding box center [288, 60] width 37 height 25
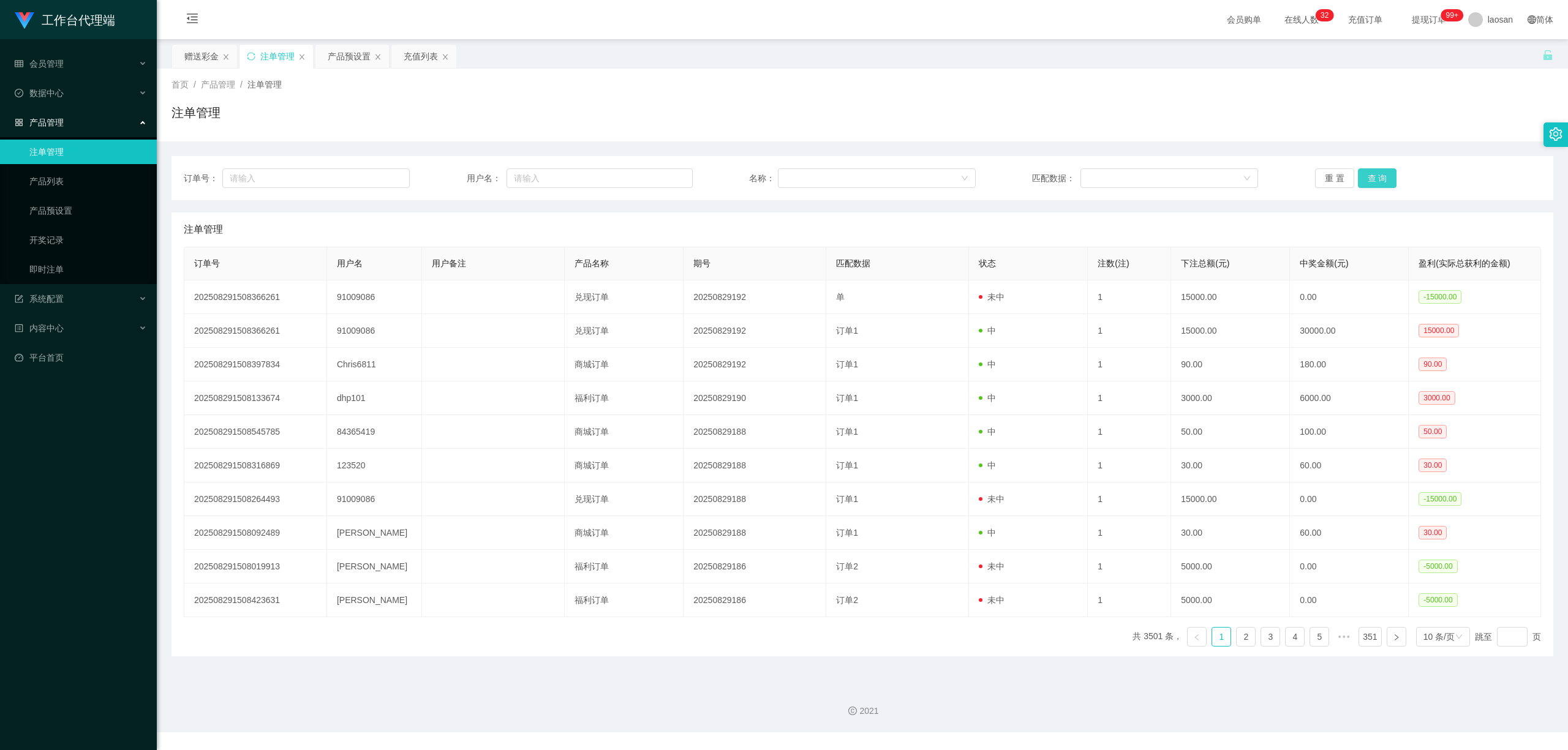
click at [741, 169] on button "查 询" at bounding box center [1378, 178] width 39 height 20
click at [741, 169] on div "重 置 查 询" at bounding box center [1428, 178] width 226 height 20
click at [741, 169] on button "查 询" at bounding box center [1378, 178] width 39 height 20
click at [741, 169] on div "重 置 查 询" at bounding box center [1428, 178] width 226 height 20
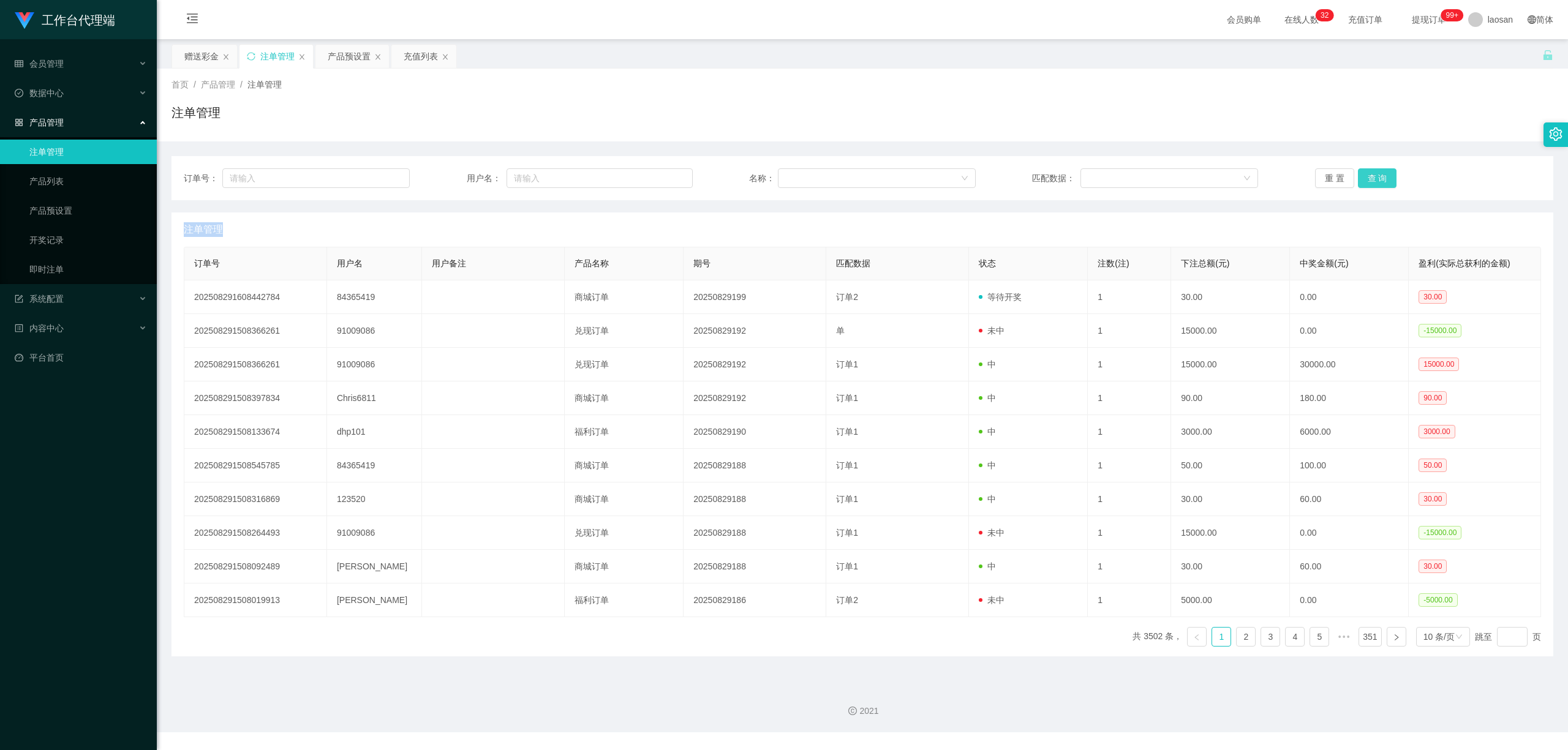
click at [741, 169] on button "查 询" at bounding box center [1378, 178] width 39 height 20
click at [741, 169] on div "重 置 查 询" at bounding box center [1428, 178] width 226 height 20
click at [741, 169] on button "查 询" at bounding box center [1378, 178] width 39 height 20
click at [741, 169] on div "重 置 查 询" at bounding box center [1428, 178] width 226 height 20
click at [741, 169] on button "查 询" at bounding box center [1378, 178] width 39 height 20
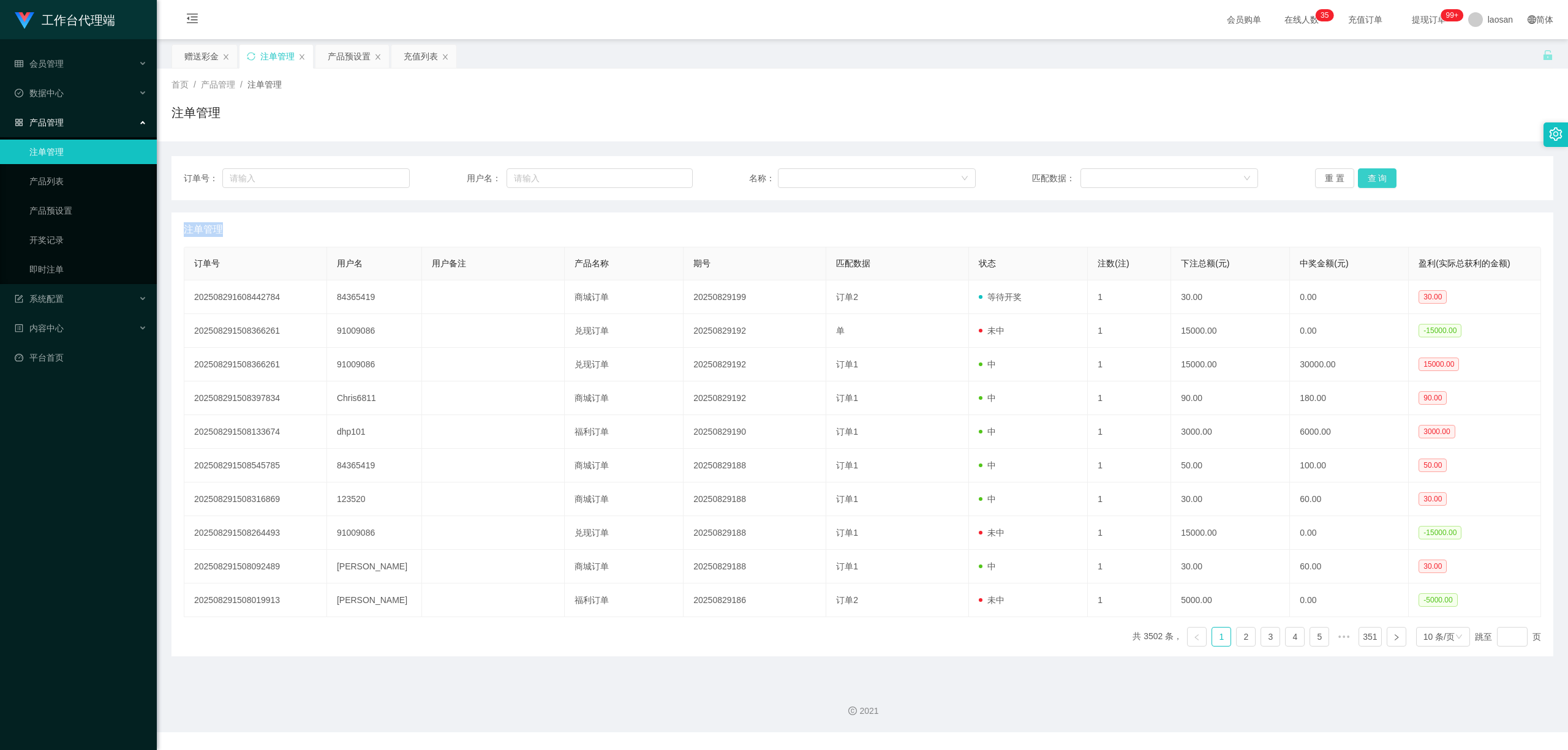
click at [741, 169] on button "查 询" at bounding box center [1378, 178] width 39 height 20
click at [741, 169] on div "重 置 查 询" at bounding box center [1428, 178] width 226 height 20
click at [741, 169] on button "查 询" at bounding box center [1378, 178] width 39 height 20
click at [741, 174] on button "查 询" at bounding box center [1378, 178] width 39 height 20
click at [359, 51] on div "产品预设置" at bounding box center [349, 56] width 43 height 23
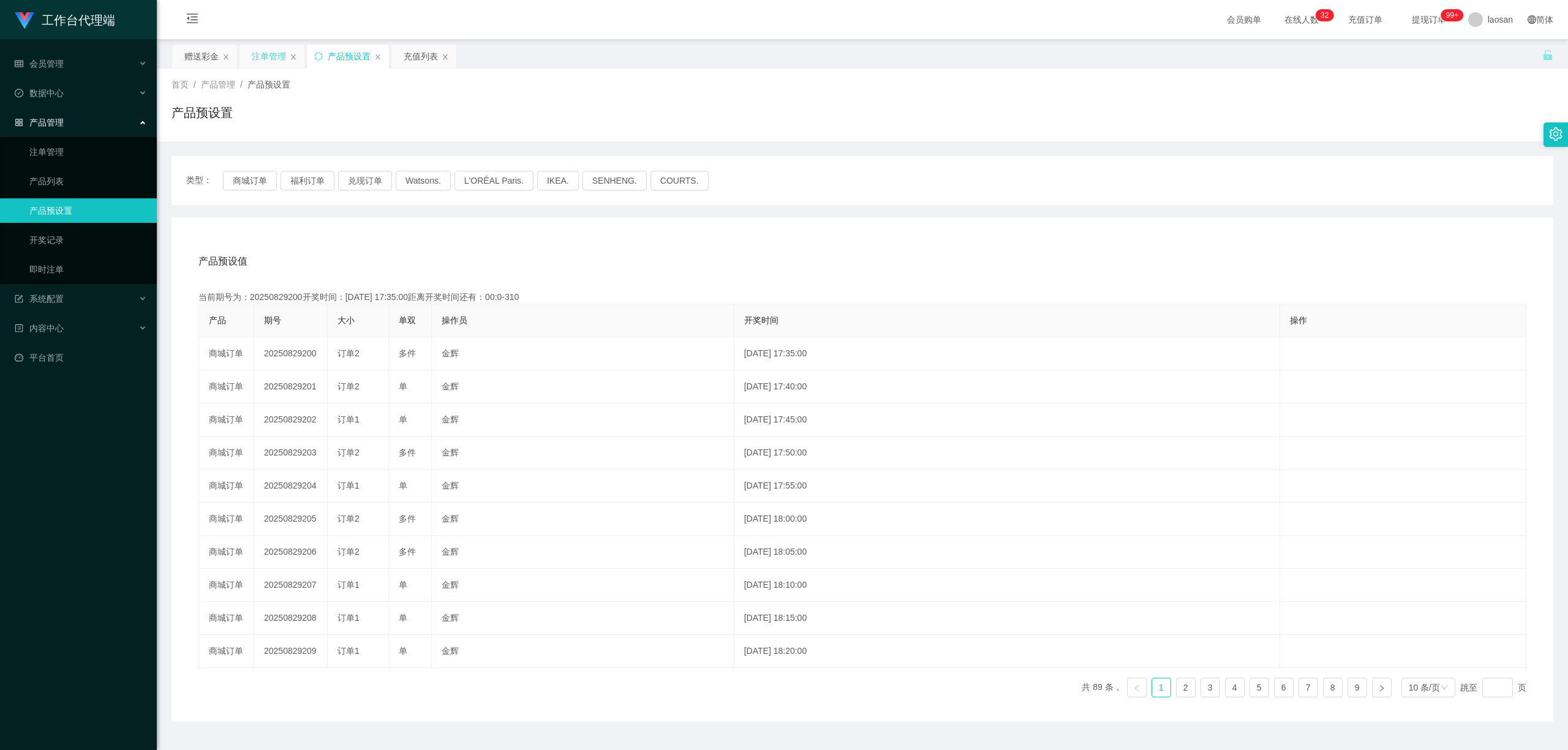
click at [259, 57] on div "注单管理" at bounding box center [269, 56] width 35 height 23
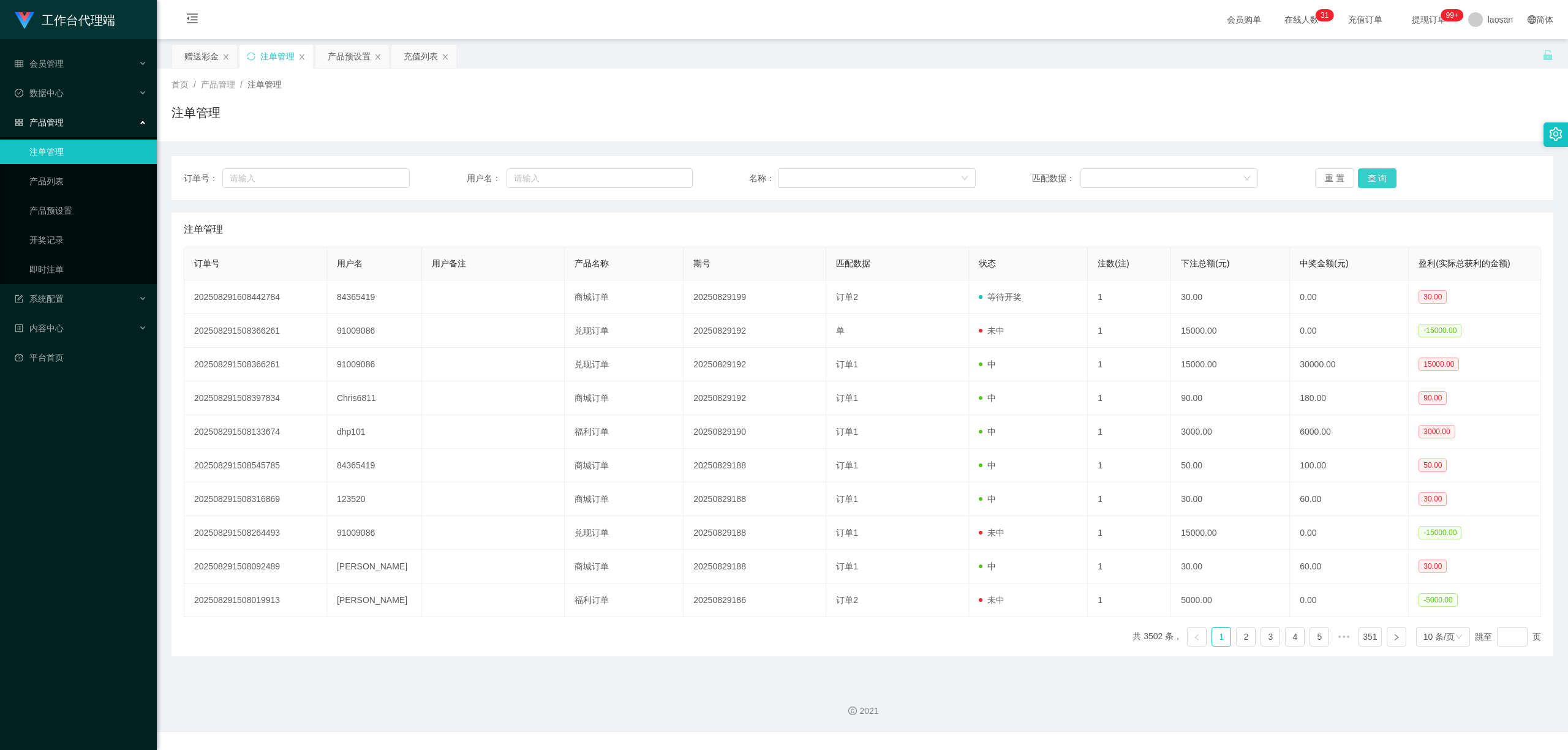
click at [741, 175] on button "查 询" at bounding box center [1378, 178] width 39 height 20
click at [741, 176] on button "重 置" at bounding box center [1335, 178] width 39 height 20
click at [741, 174] on button "查 询" at bounding box center [1378, 178] width 39 height 20
click at [741, 174] on div "重 置 查 询" at bounding box center [1428, 178] width 226 height 20
click at [741, 174] on button "查 询" at bounding box center [1378, 178] width 39 height 20
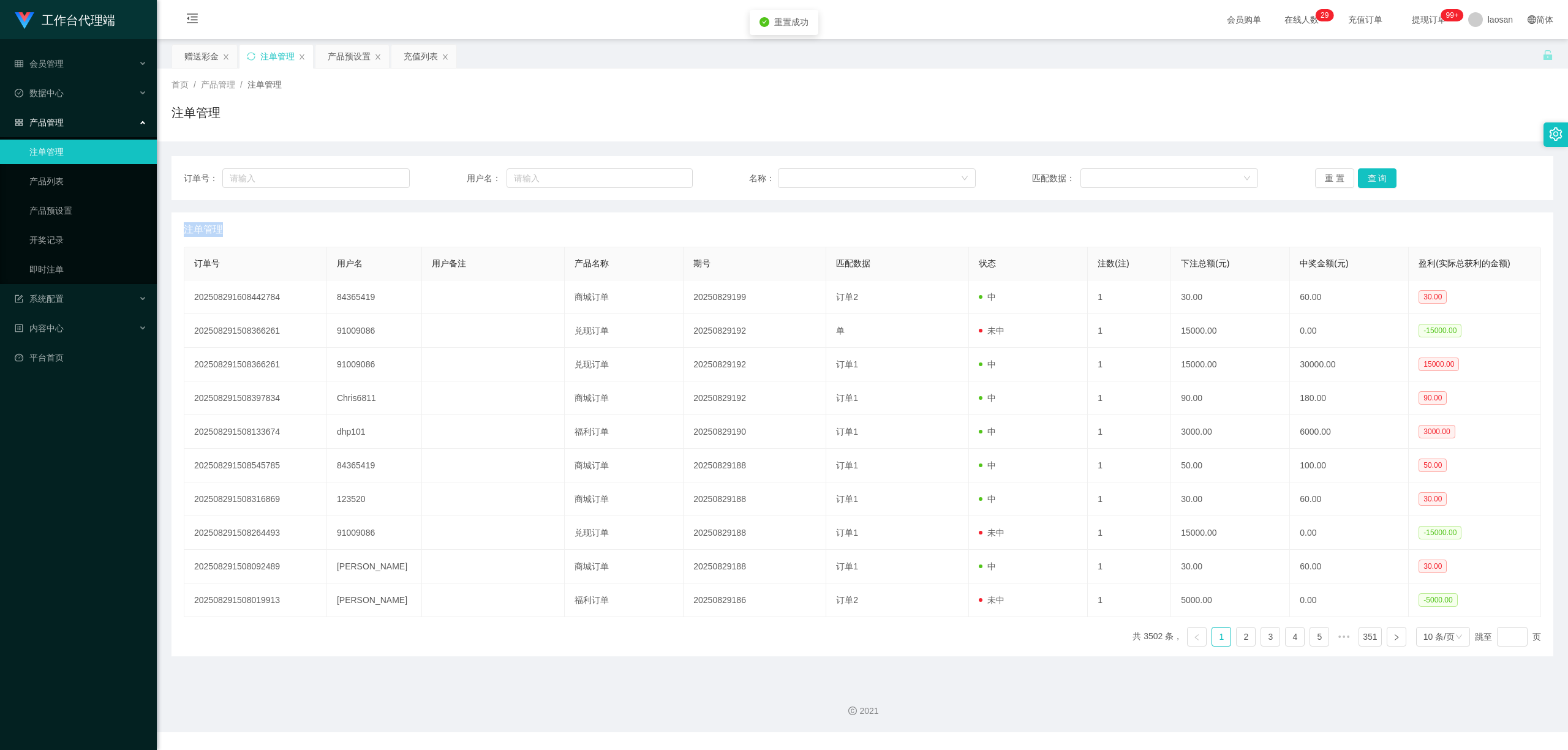
click at [741, 174] on div "重 置 查 询" at bounding box center [1428, 178] width 226 height 20
click at [741, 174] on button "查 询" at bounding box center [1378, 178] width 39 height 20
click at [741, 174] on div "重 置 查 询" at bounding box center [1428, 178] width 226 height 20
click at [741, 174] on button "查 询" at bounding box center [1378, 178] width 39 height 20
click at [741, 174] on div "重 置 查 询" at bounding box center [1428, 178] width 226 height 20
